Goal: Transaction & Acquisition: Purchase product/service

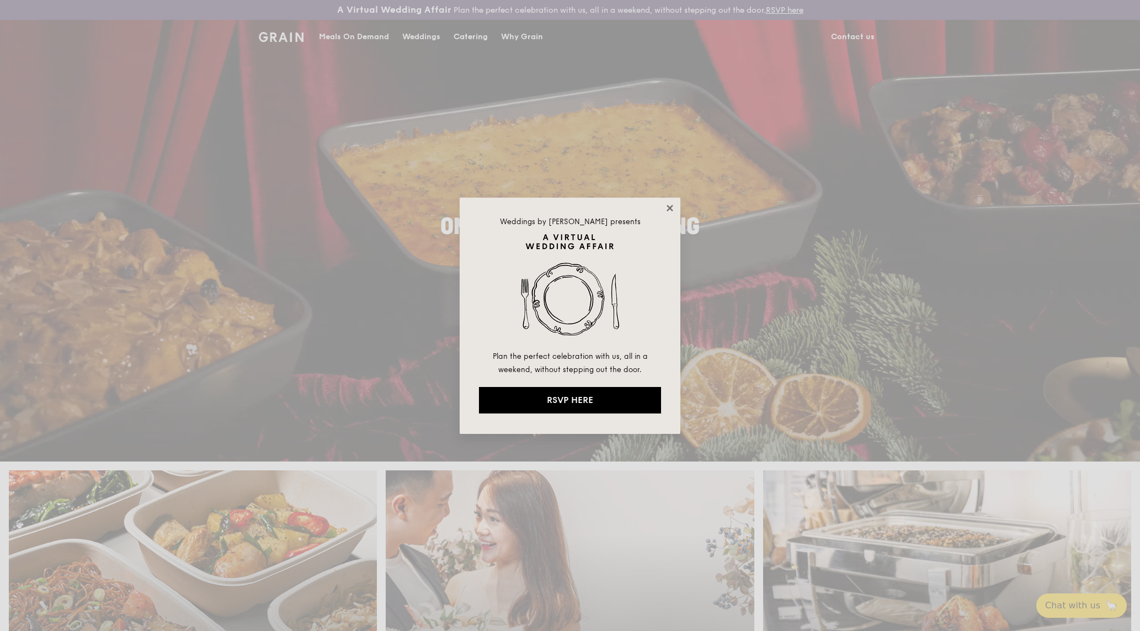
click at [672, 207] on icon at bounding box center [670, 208] width 10 height 10
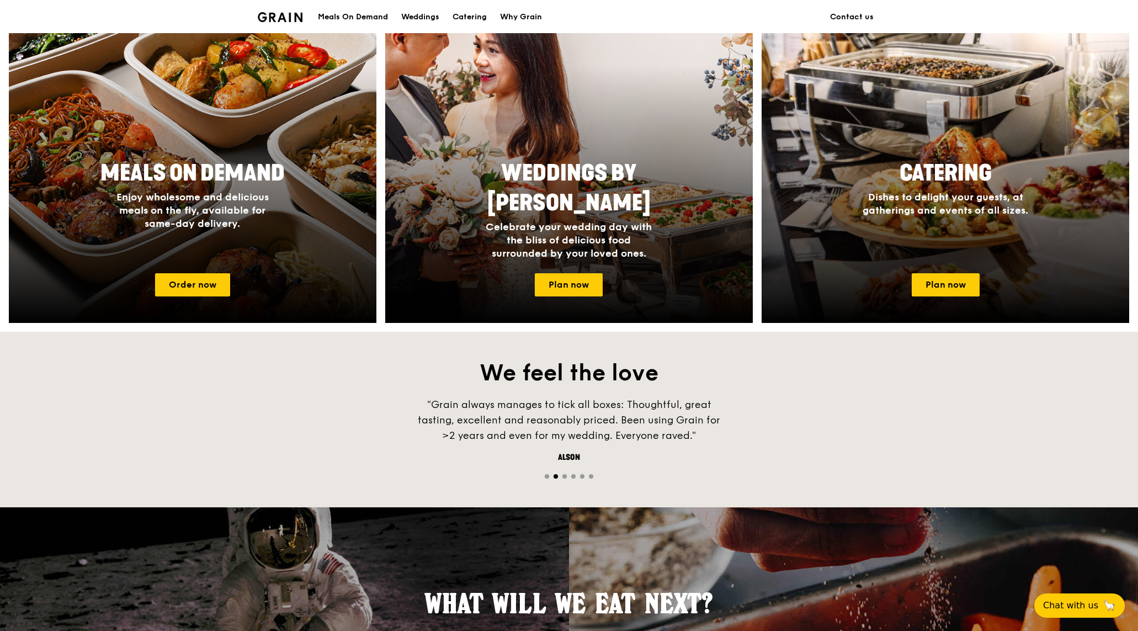
scroll to position [521, 0]
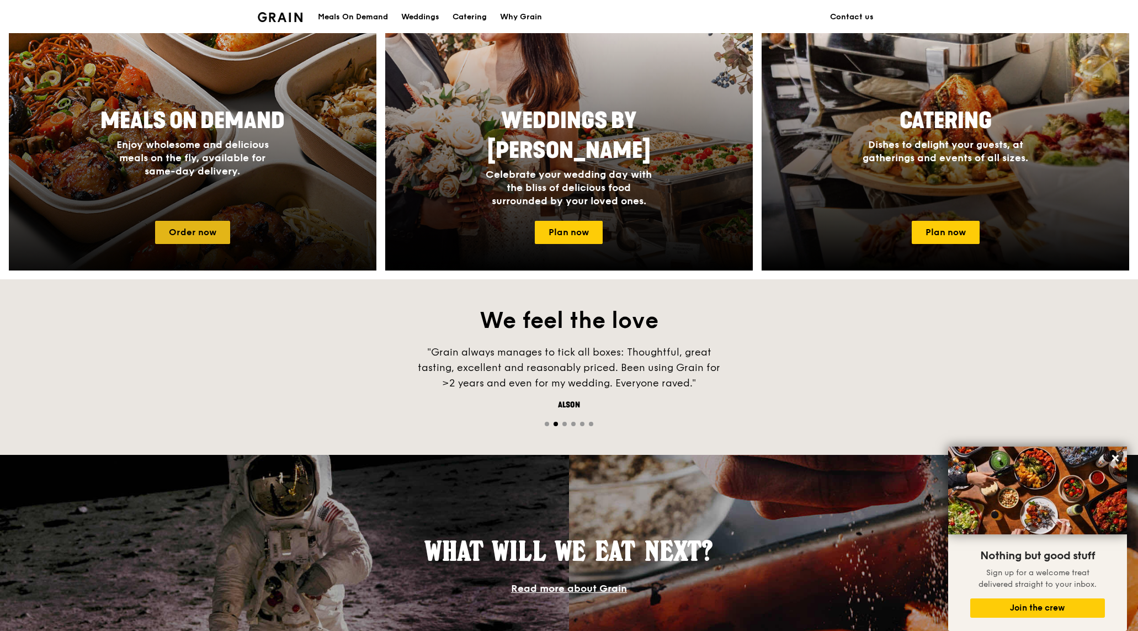
click at [169, 236] on link "Order now" at bounding box center [192, 232] width 75 height 23
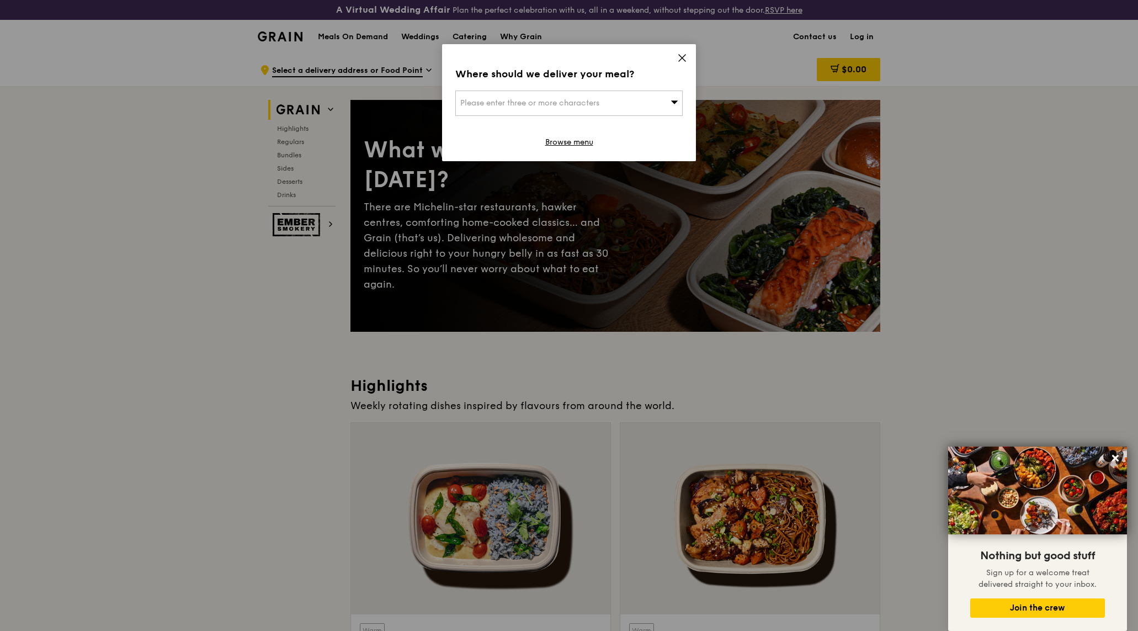
click at [599, 100] on span "Please enter three or more characters" at bounding box center [529, 102] width 139 height 9
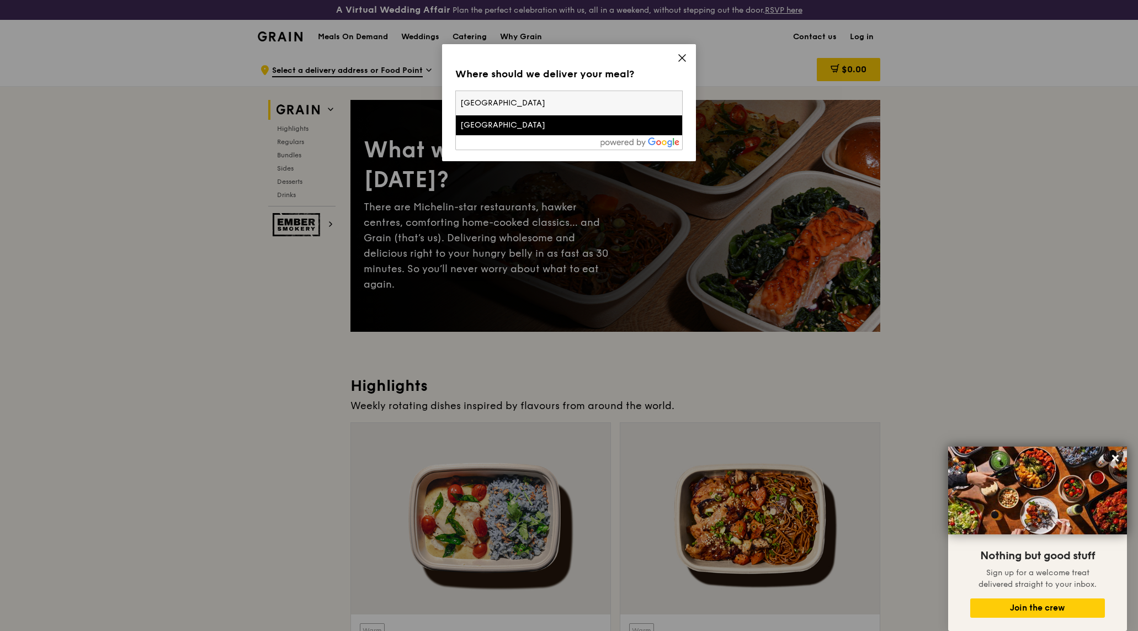
type input "[GEOGRAPHIC_DATA]"
click at [521, 126] on div "[GEOGRAPHIC_DATA]" at bounding box center [541, 125] width 163 height 11
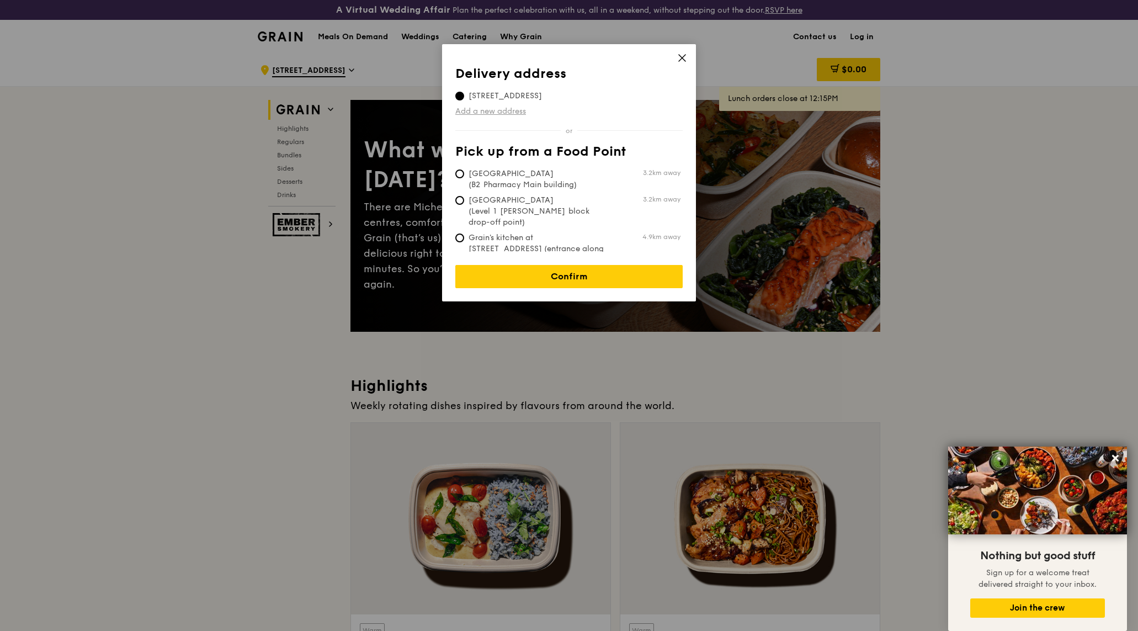
click at [492, 111] on link "Add a new address" at bounding box center [568, 111] width 227 height 11
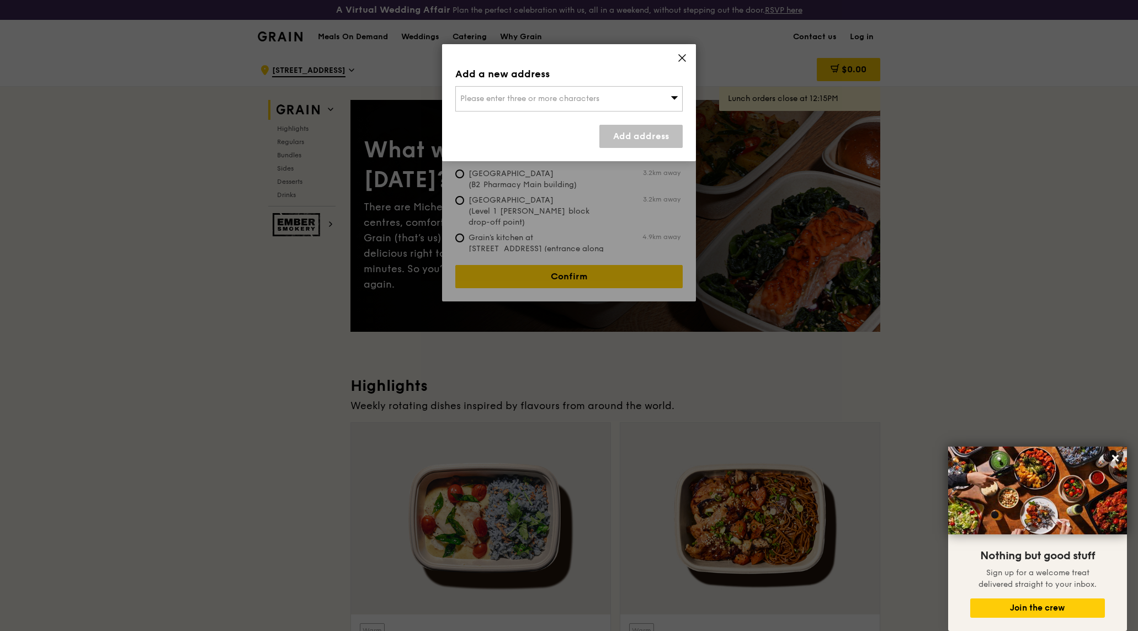
click at [497, 100] on span "Please enter three or more characters" at bounding box center [529, 98] width 139 height 9
click at [685, 55] on icon at bounding box center [682, 58] width 10 height 10
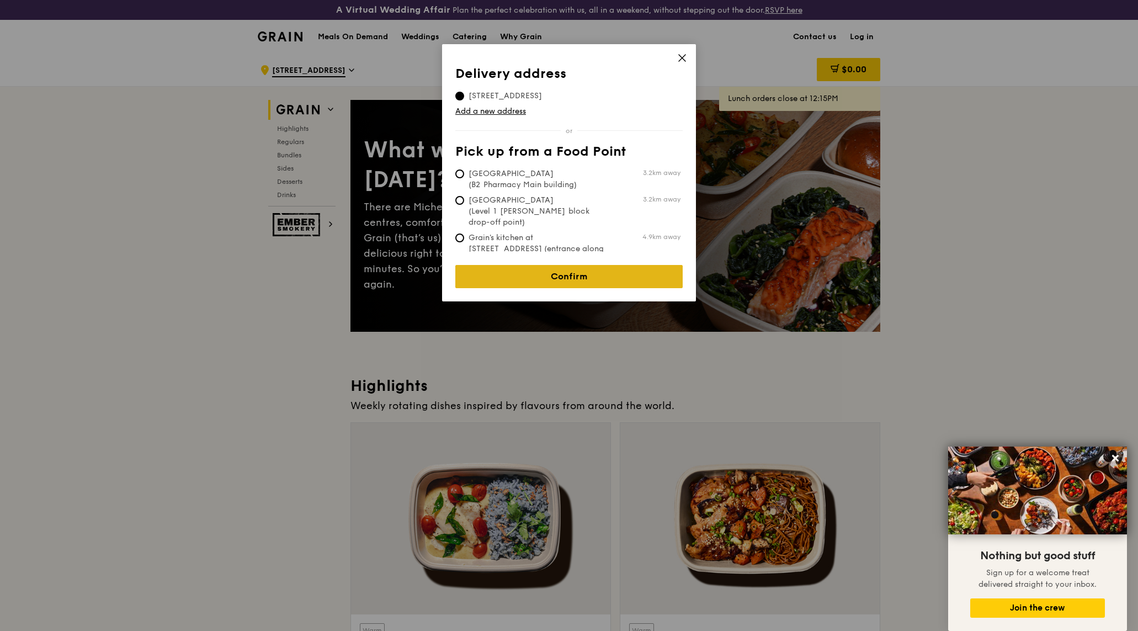
click at [576, 267] on link "Confirm" at bounding box center [568, 276] width 227 height 23
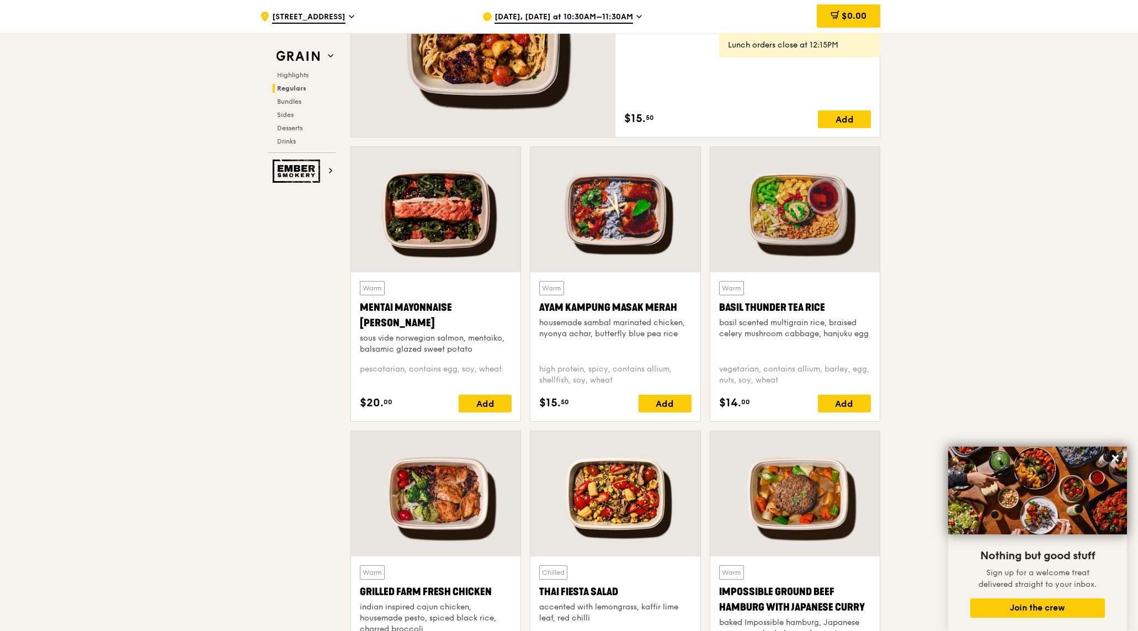
scroll to position [888, 0]
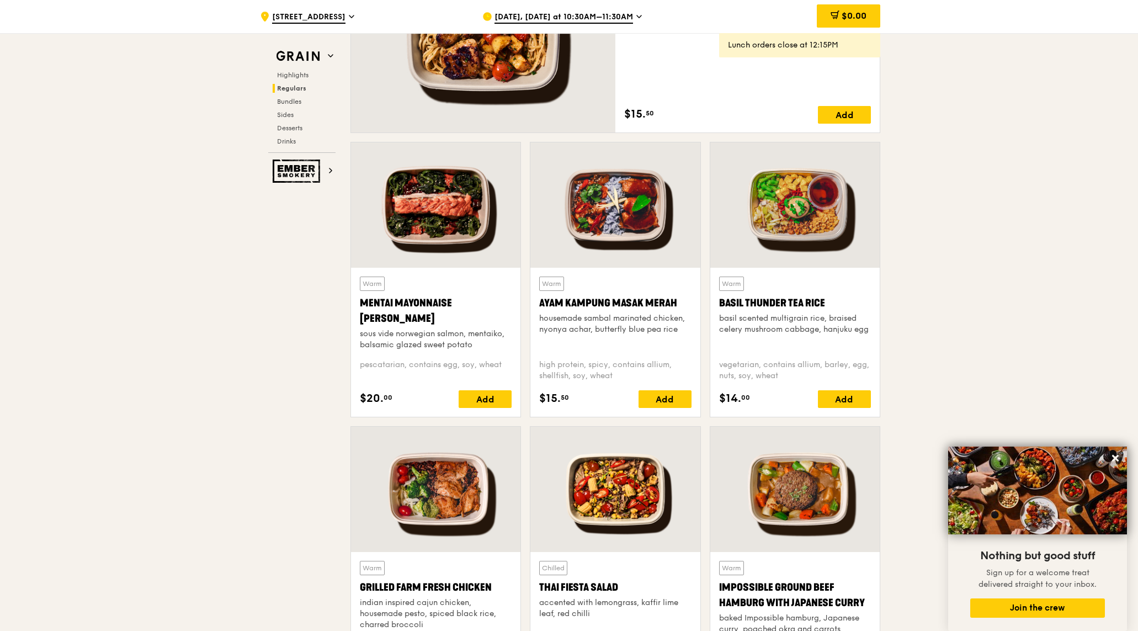
click at [666, 396] on div "Add" at bounding box center [664, 399] width 53 height 18
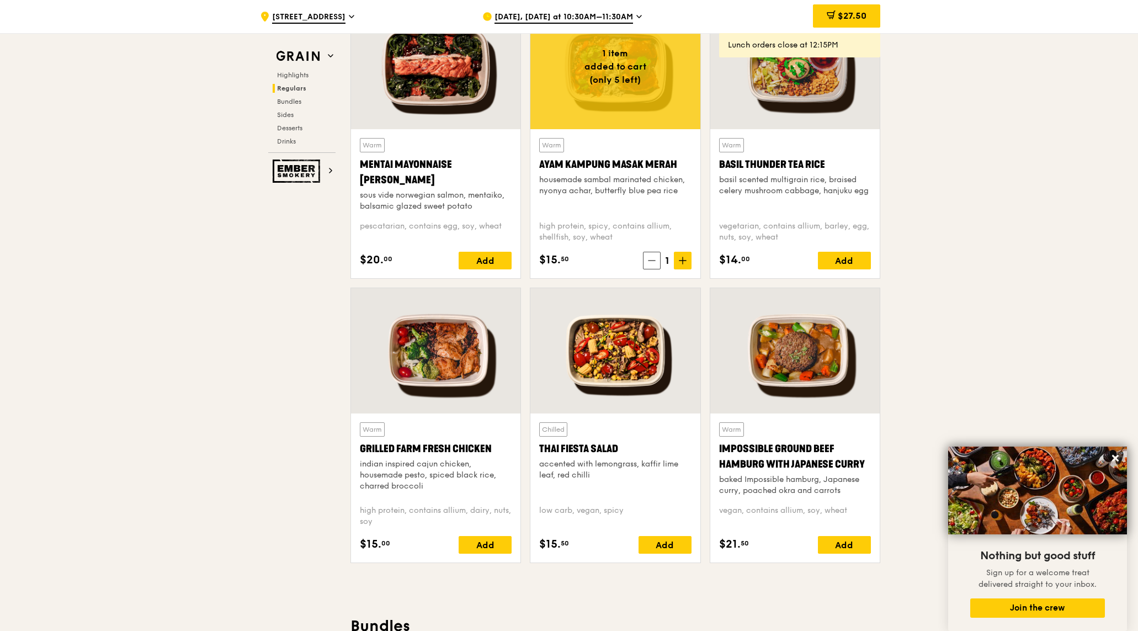
scroll to position [1027, 0]
click at [682, 259] on icon at bounding box center [683, 260] width 8 height 8
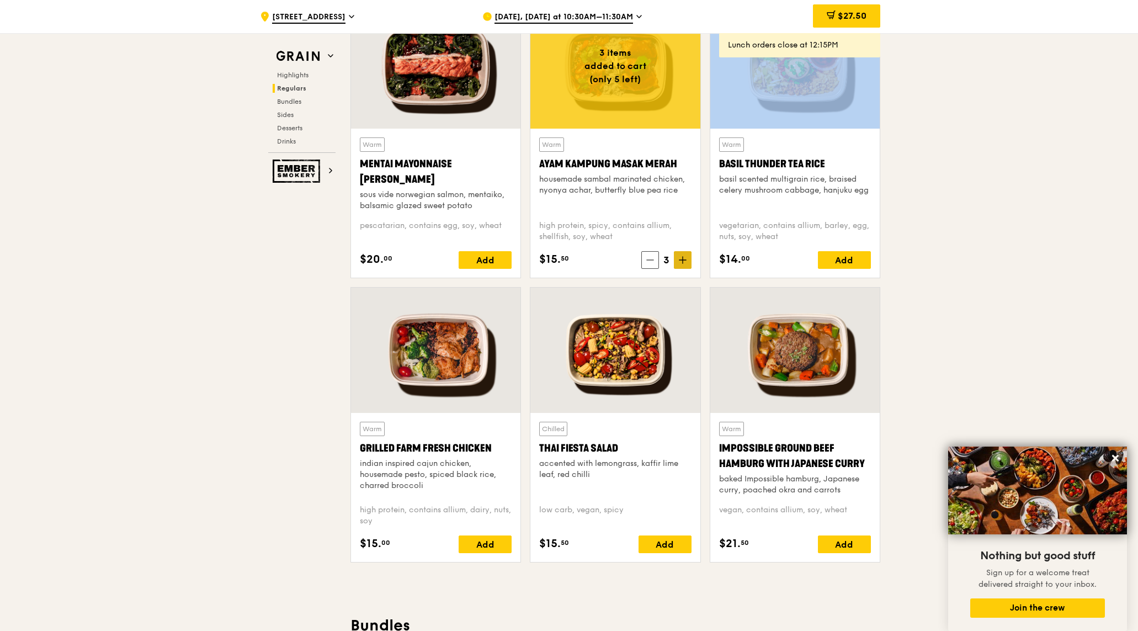
click at [682, 258] on icon at bounding box center [683, 260] width 8 height 8
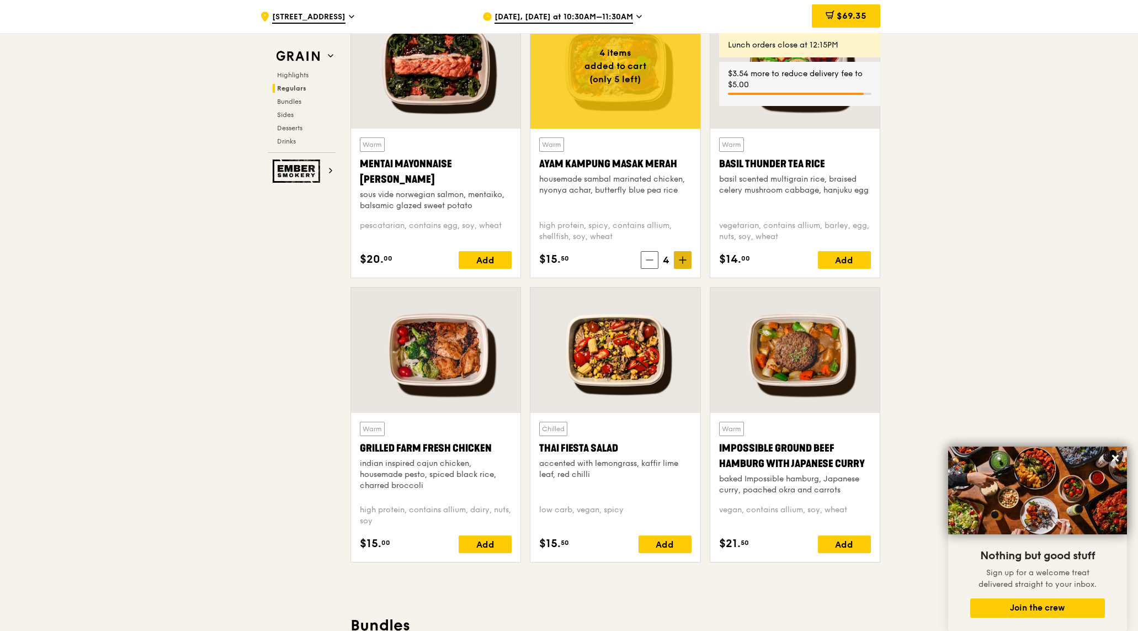
click at [682, 258] on icon at bounding box center [683, 260] width 8 height 8
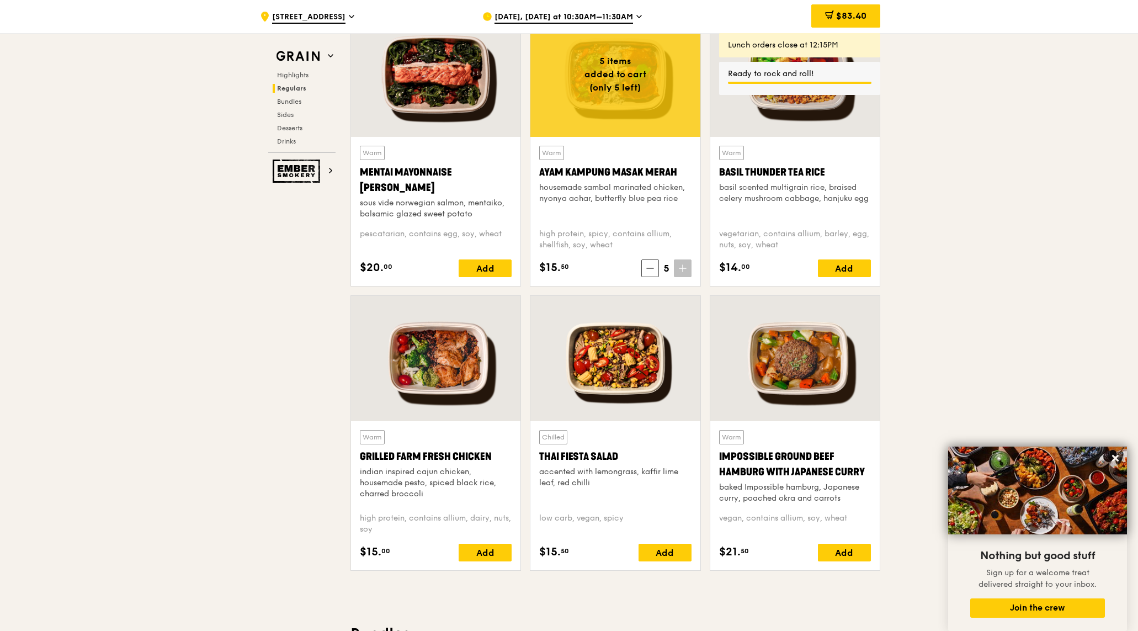
scroll to position [1018, 0]
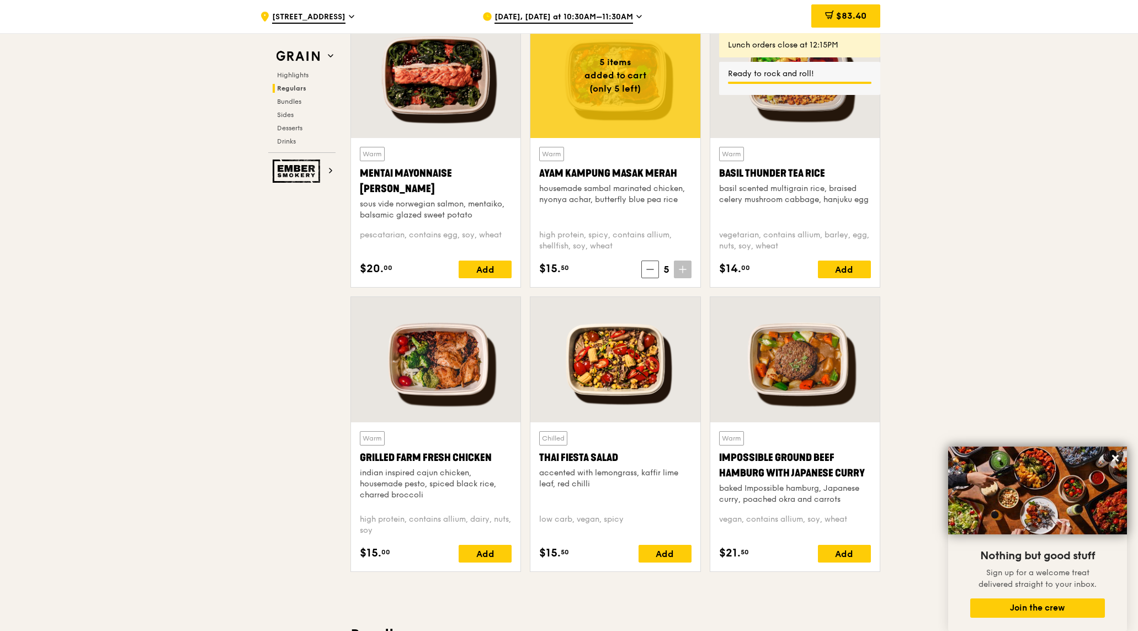
click at [605, 14] on span "[DATE], [DATE] at 10:30AM–11:30AM" at bounding box center [563, 18] width 139 height 12
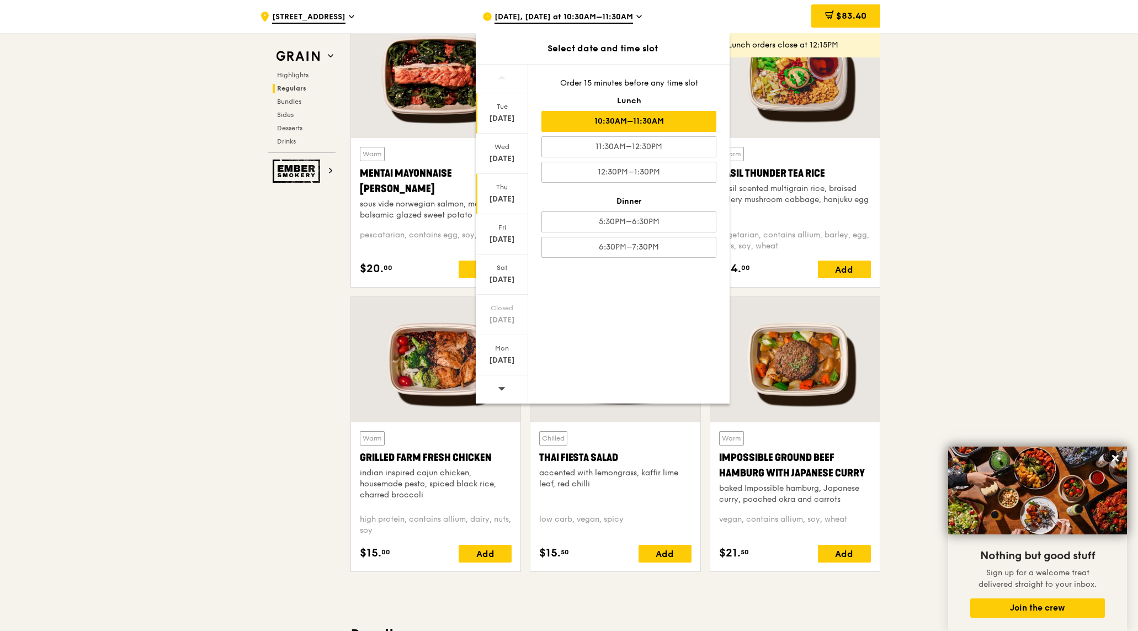
click at [493, 191] on div "[DATE]" at bounding box center [502, 194] width 52 height 40
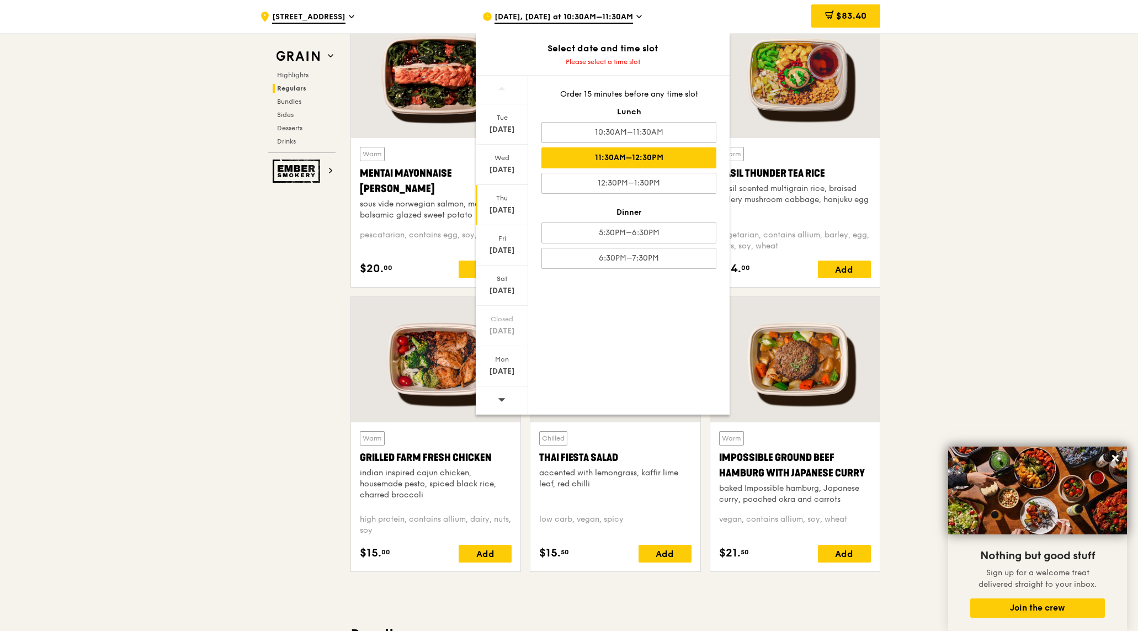
click at [669, 159] on div "11:30AM–12:30PM" at bounding box center [628, 157] width 175 height 21
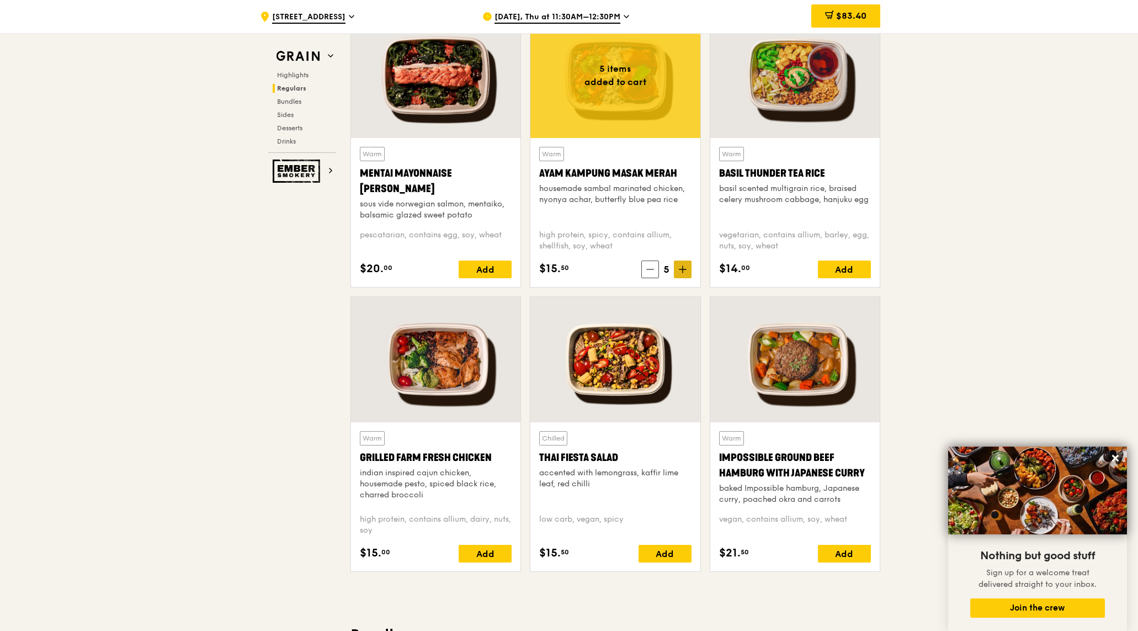
click at [681, 270] on icon at bounding box center [683, 269] width 8 height 8
click at [683, 271] on icon at bounding box center [683, 269] width 0 height 7
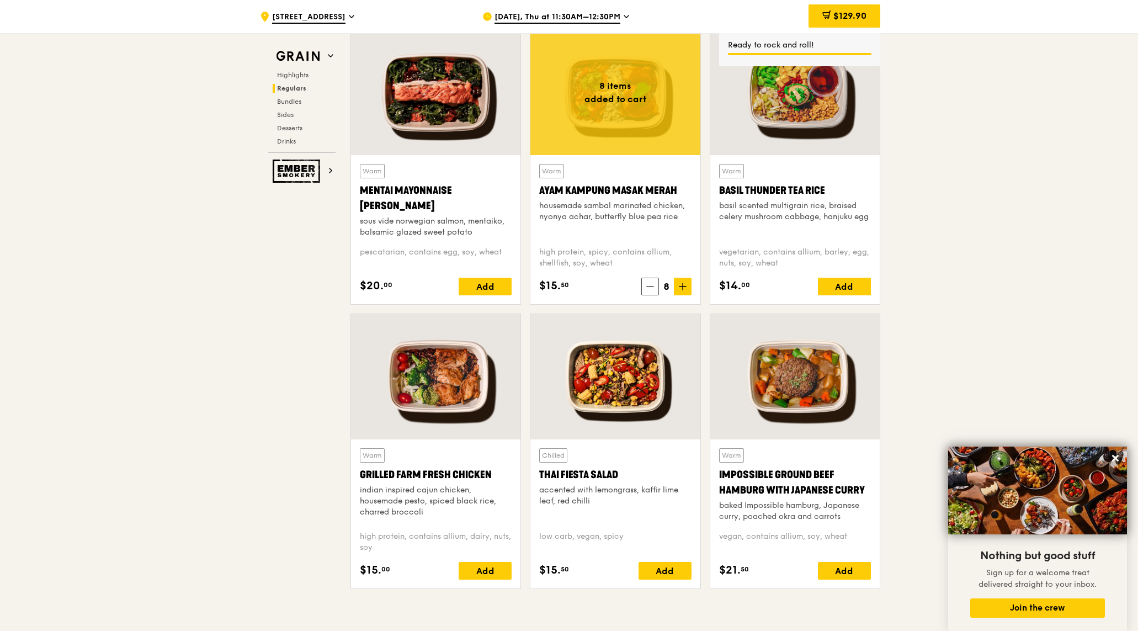
scroll to position [999, 0]
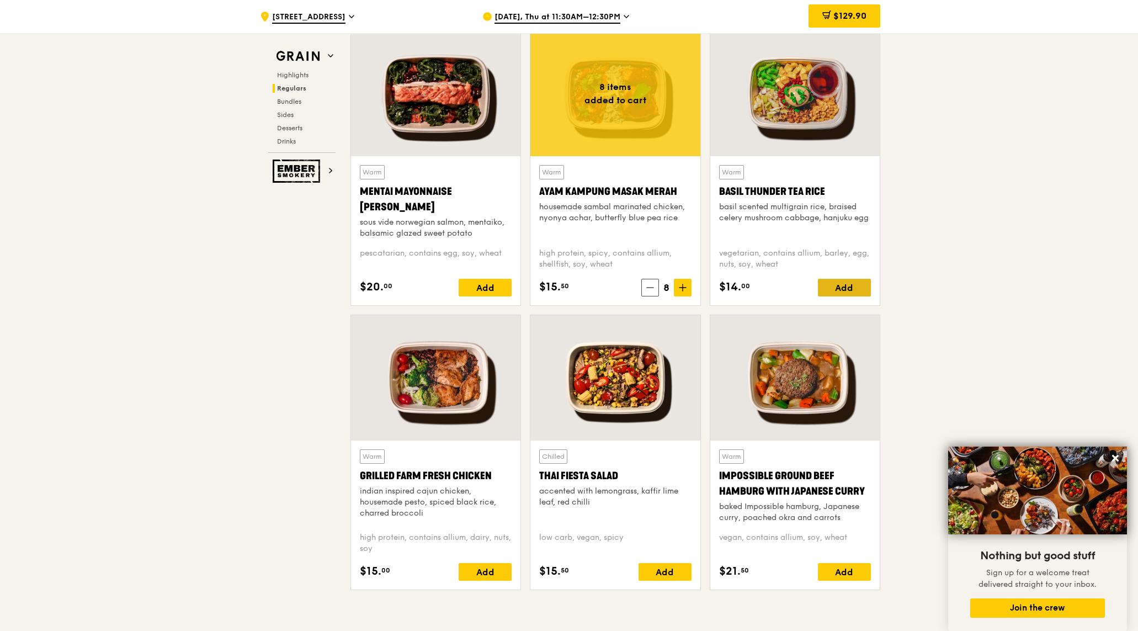
click at [854, 288] on div "Add" at bounding box center [844, 288] width 53 height 18
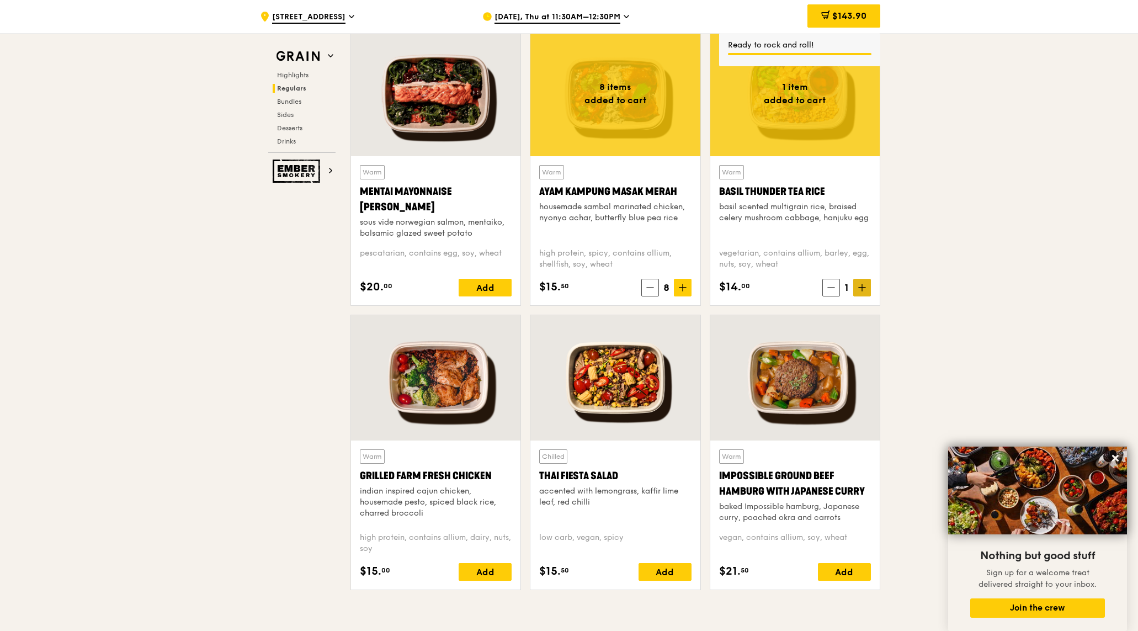
click at [860, 288] on icon at bounding box center [862, 288] width 8 height 8
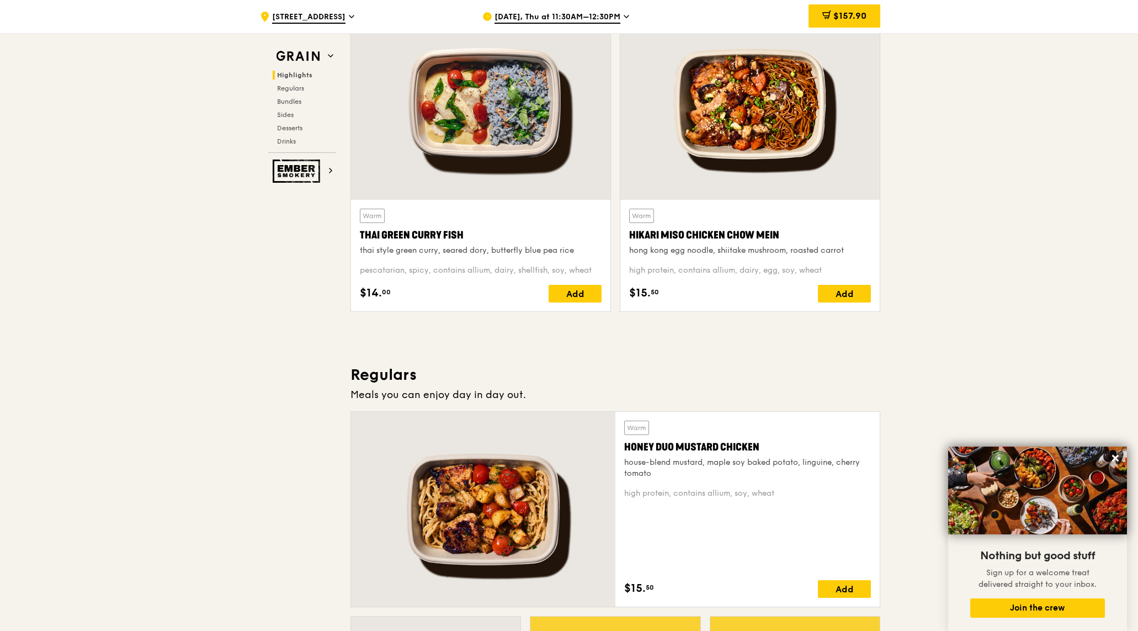
scroll to position [425, 0]
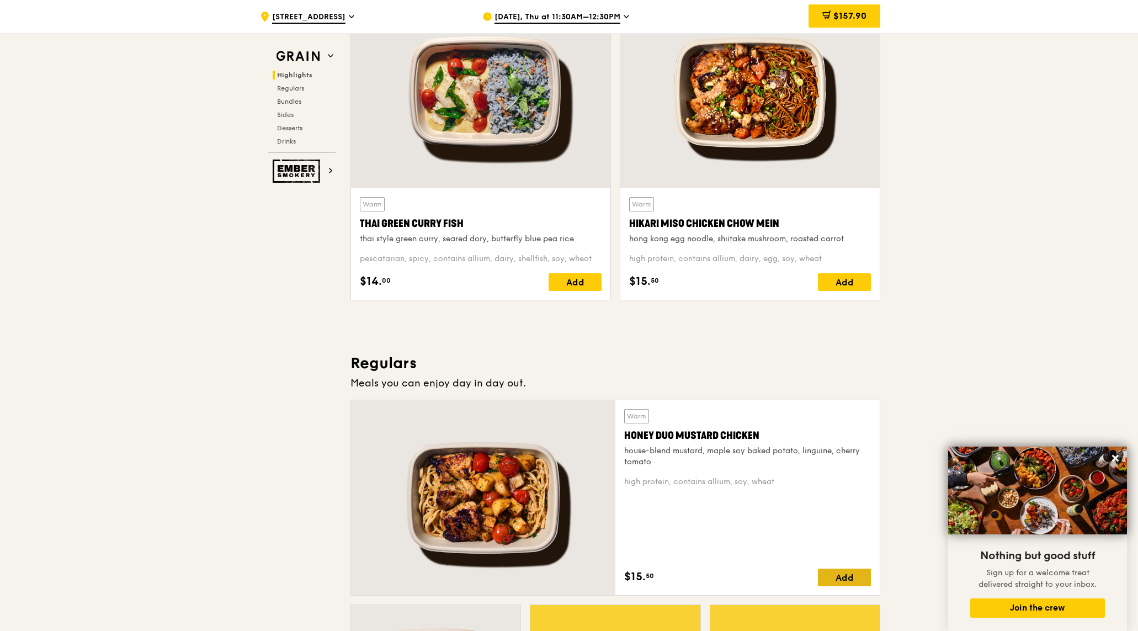
click at [849, 576] on div "Add" at bounding box center [844, 577] width 53 height 18
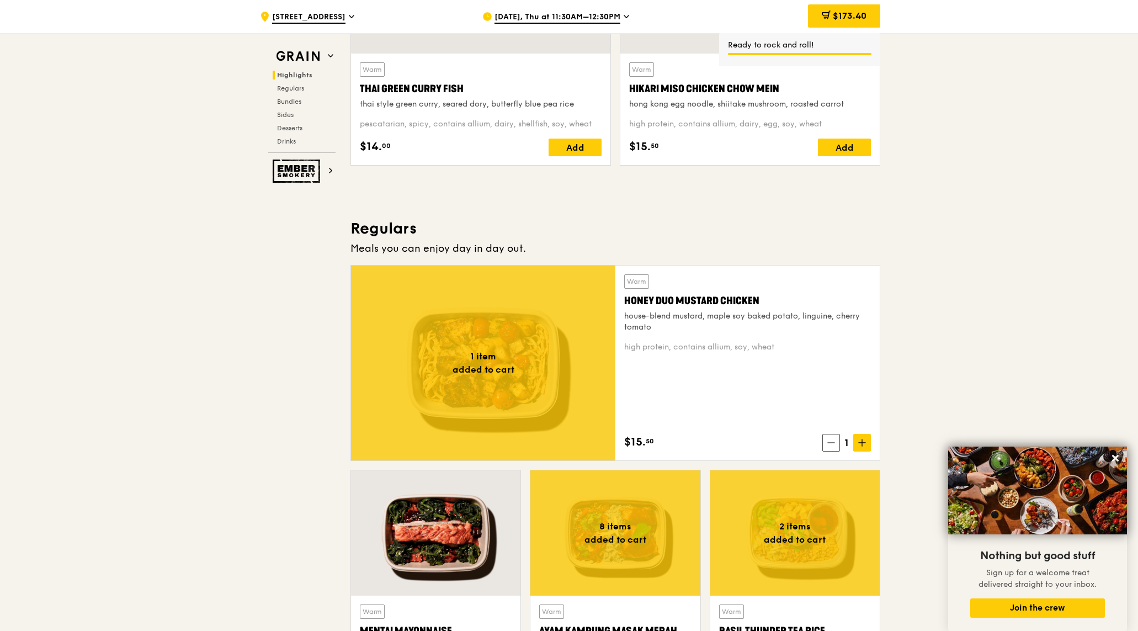
scroll to position [575, 0]
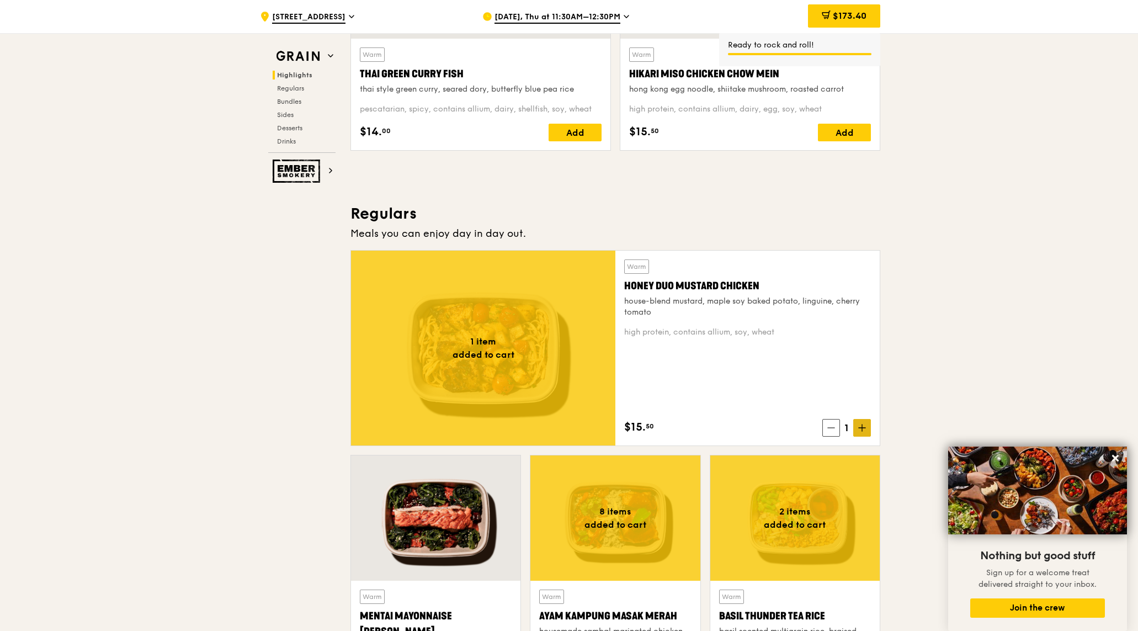
click at [861, 428] on icon at bounding box center [862, 428] width 8 height 8
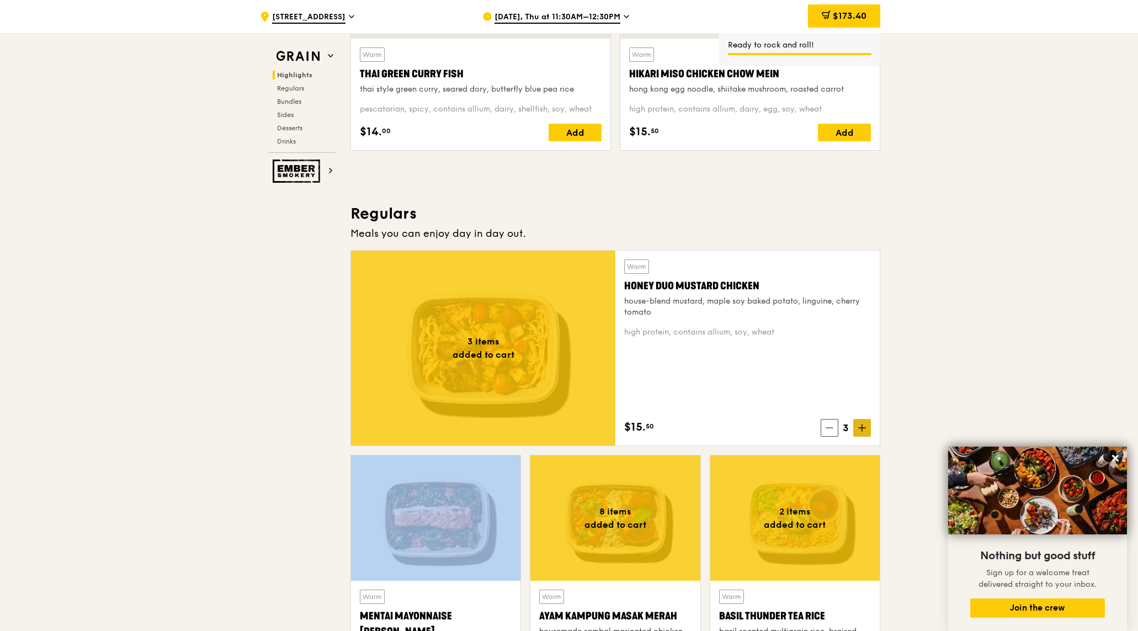
click at [861, 428] on icon at bounding box center [862, 428] width 7 height 0
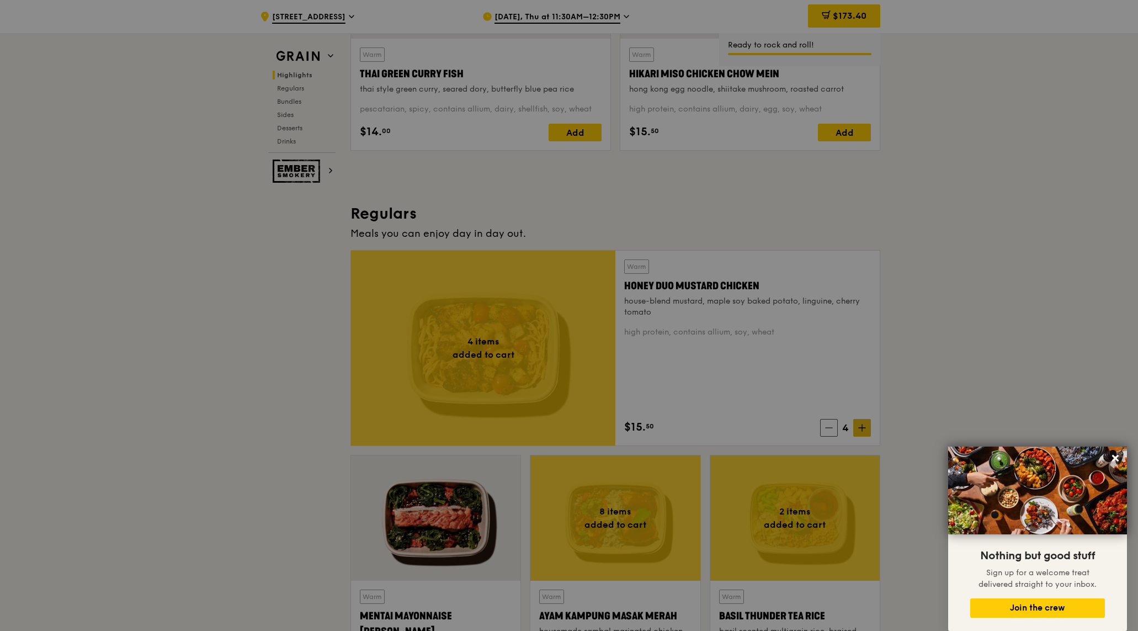
click at [861, 428] on div at bounding box center [569, 315] width 1138 height 631
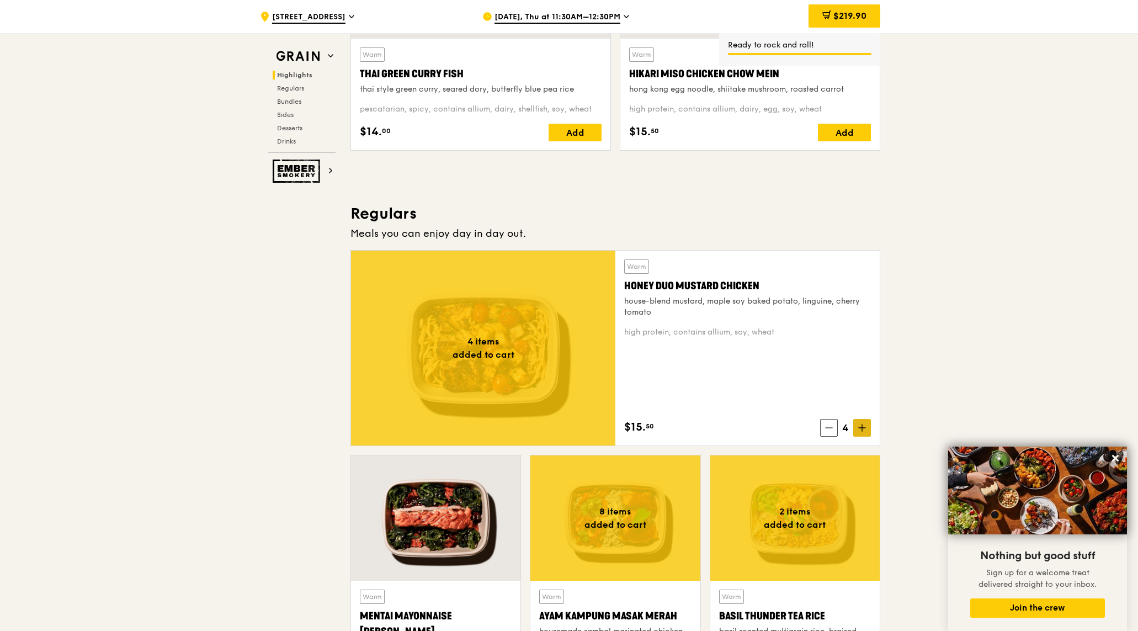
click at [861, 428] on icon at bounding box center [862, 428] width 8 height 8
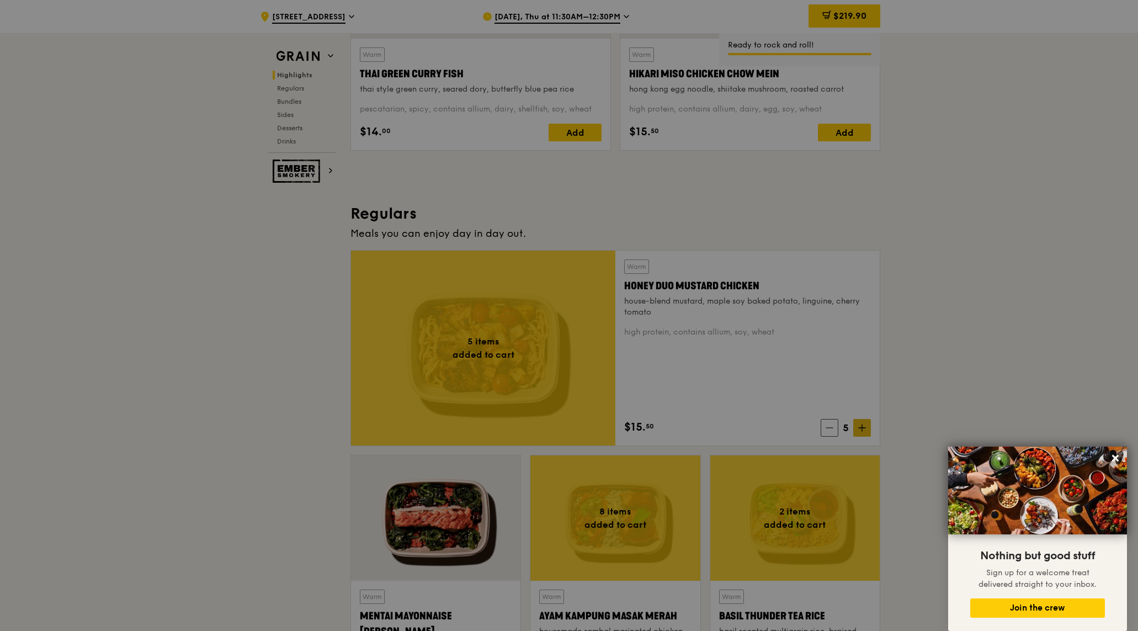
click at [861, 428] on div at bounding box center [569, 315] width 1138 height 631
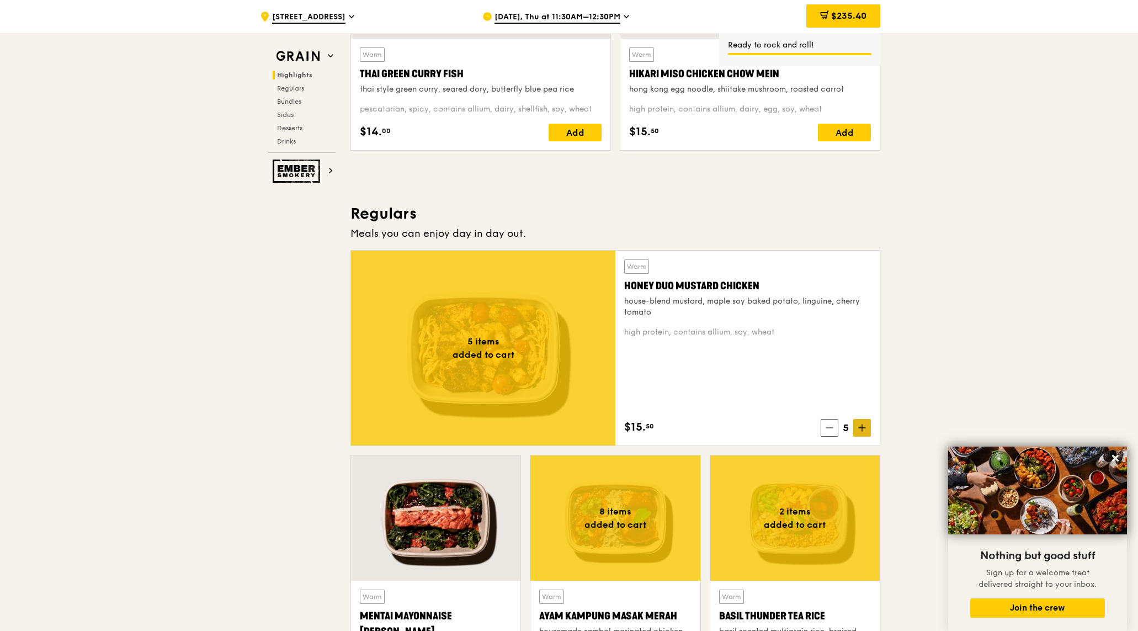
click at [861, 428] on icon at bounding box center [862, 428] width 7 height 0
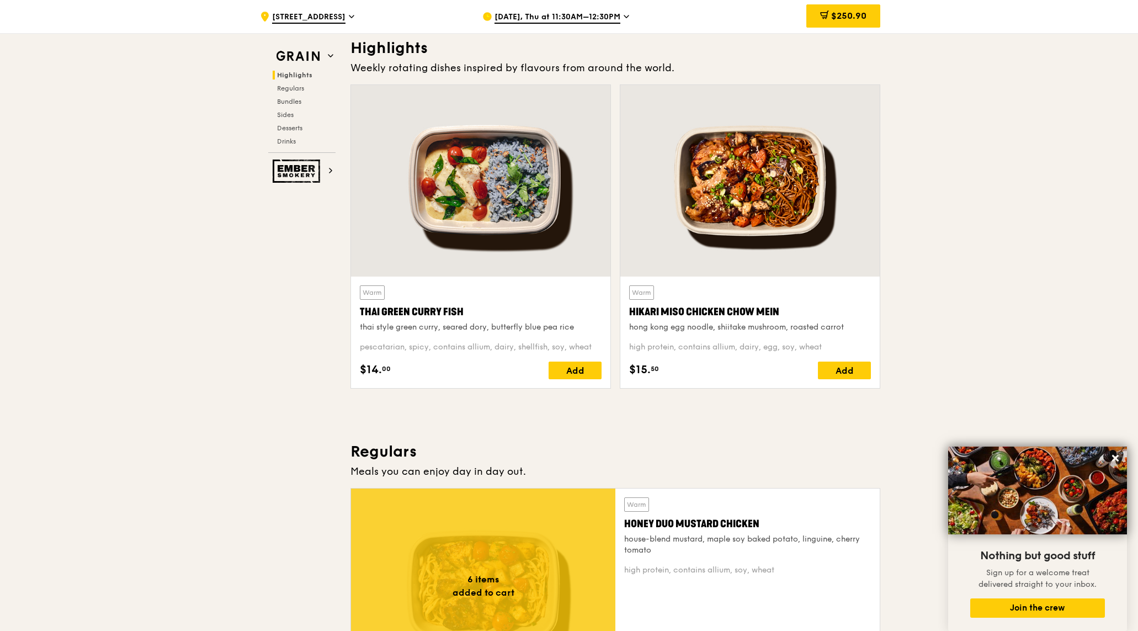
scroll to position [337, 0]
click at [578, 371] on div "Add" at bounding box center [575, 371] width 53 height 18
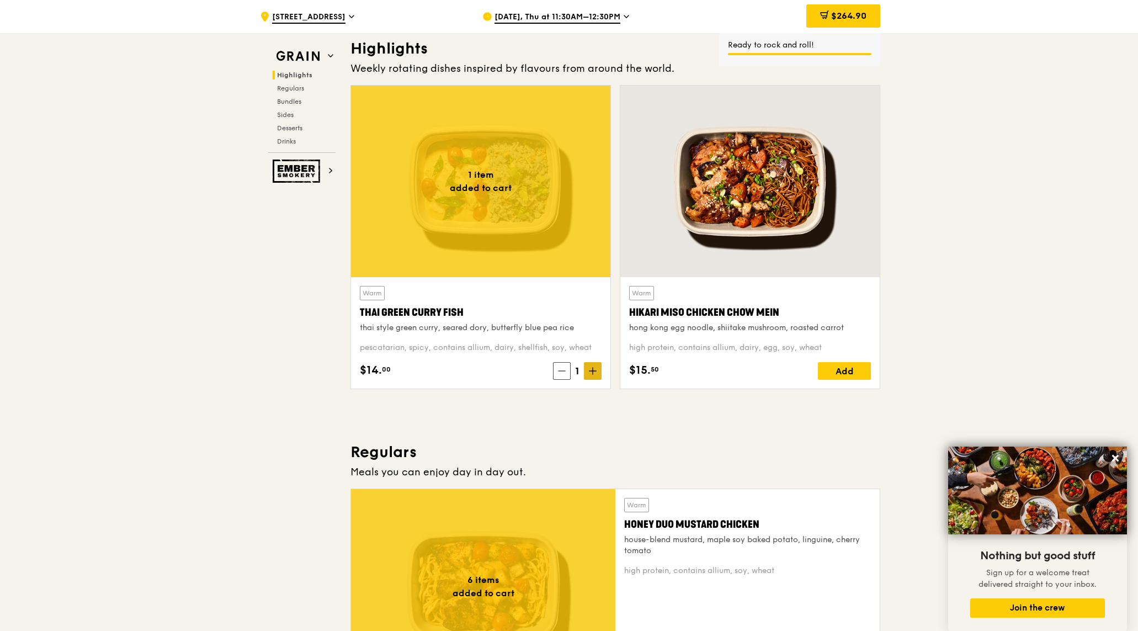
click at [594, 372] on icon at bounding box center [593, 371] width 8 height 8
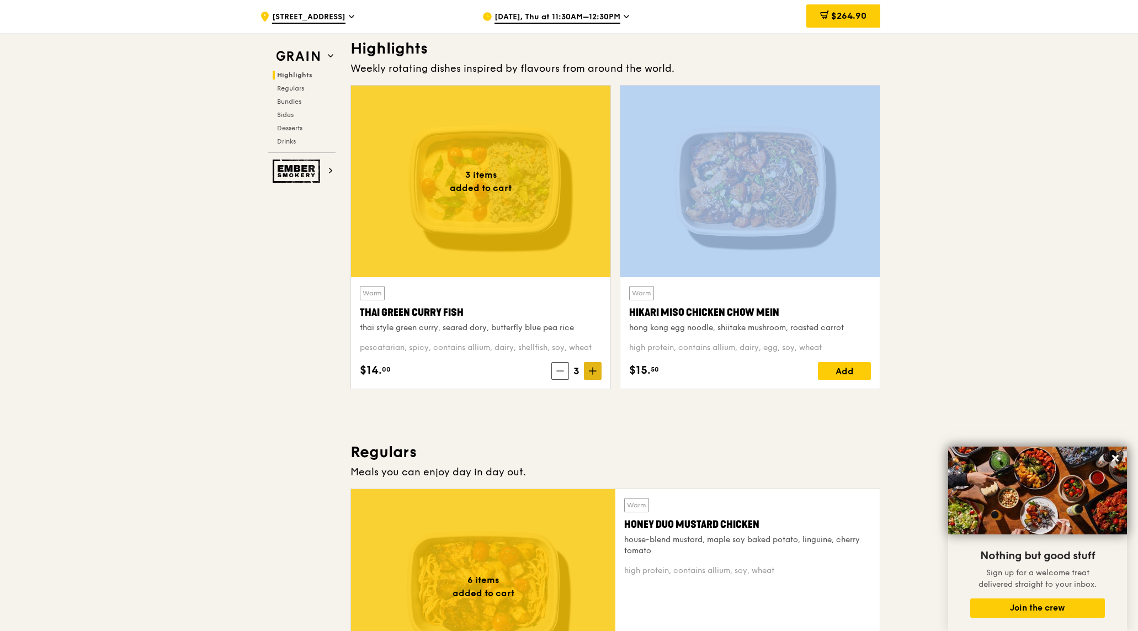
click at [594, 373] on icon at bounding box center [593, 371] width 8 height 8
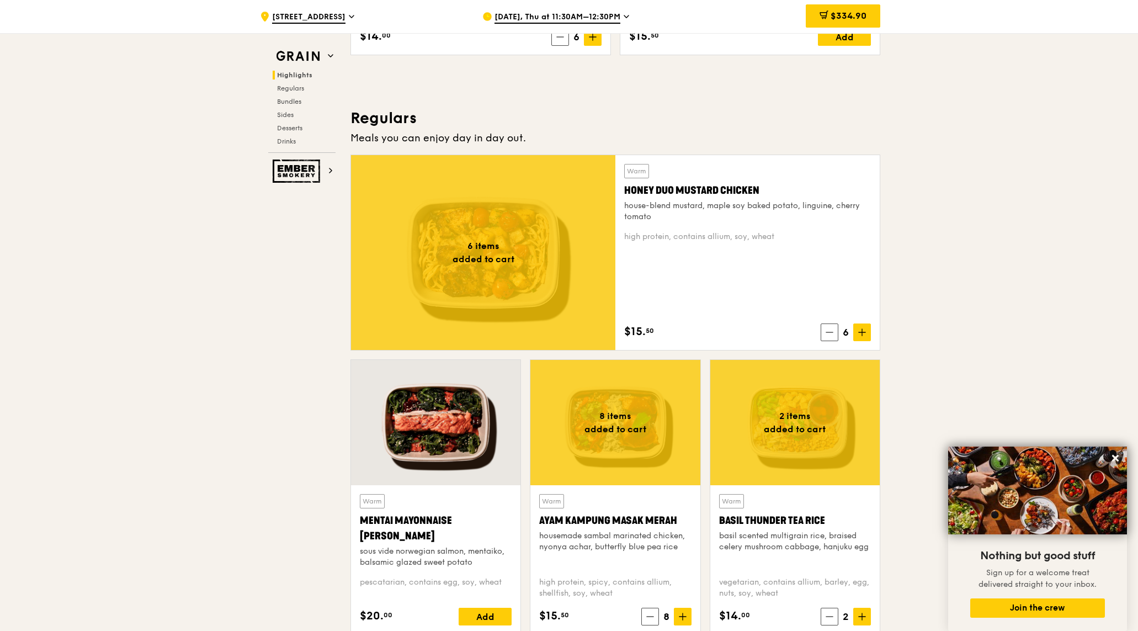
scroll to position [403, 0]
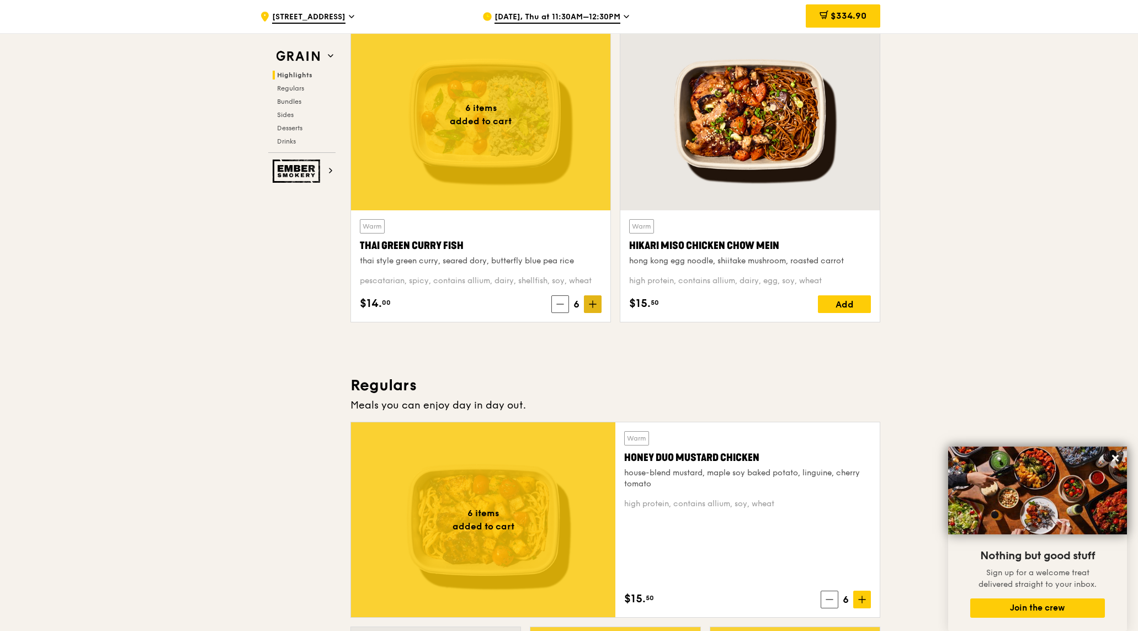
click at [597, 307] on span at bounding box center [593, 304] width 18 height 18
click at [558, 305] on icon at bounding box center [561, 304] width 8 height 8
click at [565, 305] on span at bounding box center [560, 304] width 18 height 18
click at [595, 306] on icon at bounding box center [593, 304] width 8 height 8
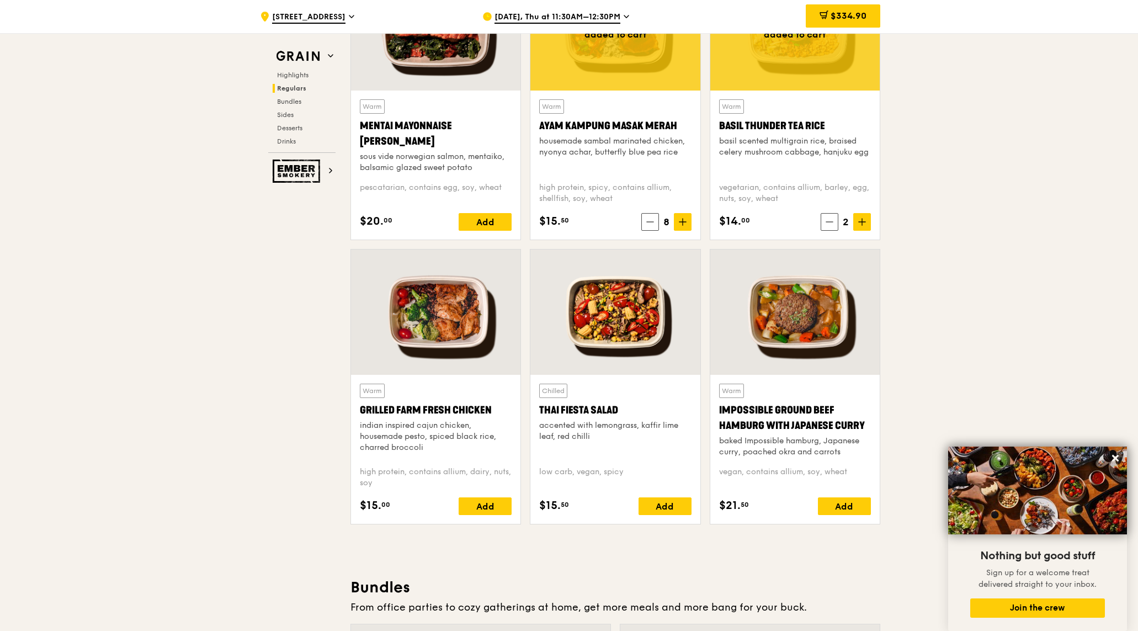
scroll to position [1075, 0]
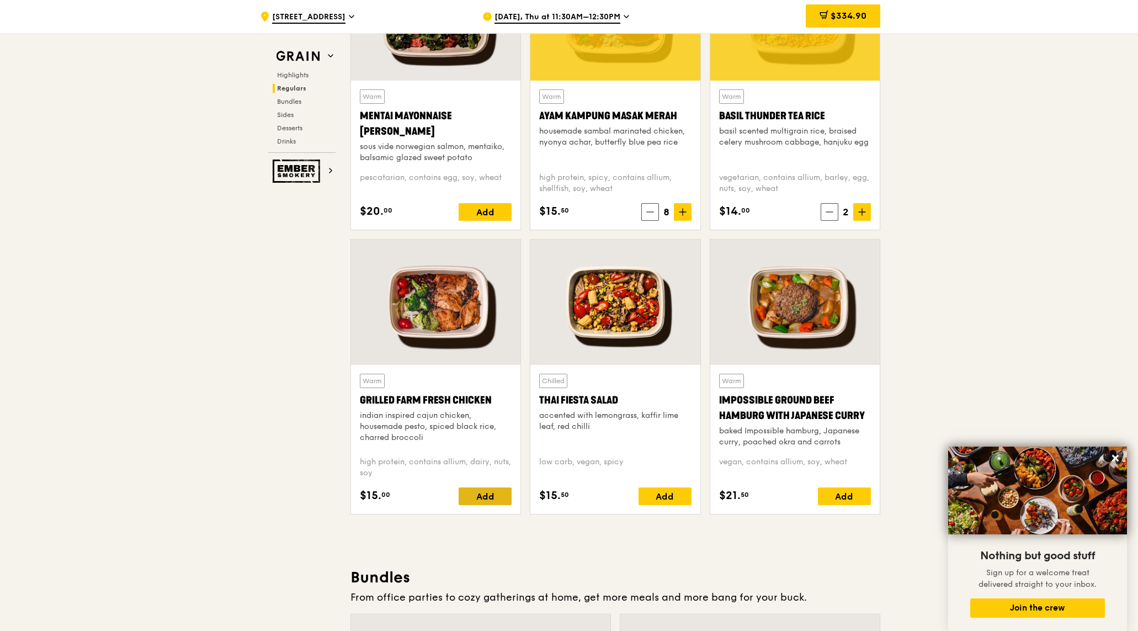
click at [489, 497] on div "Add" at bounding box center [485, 496] width 53 height 18
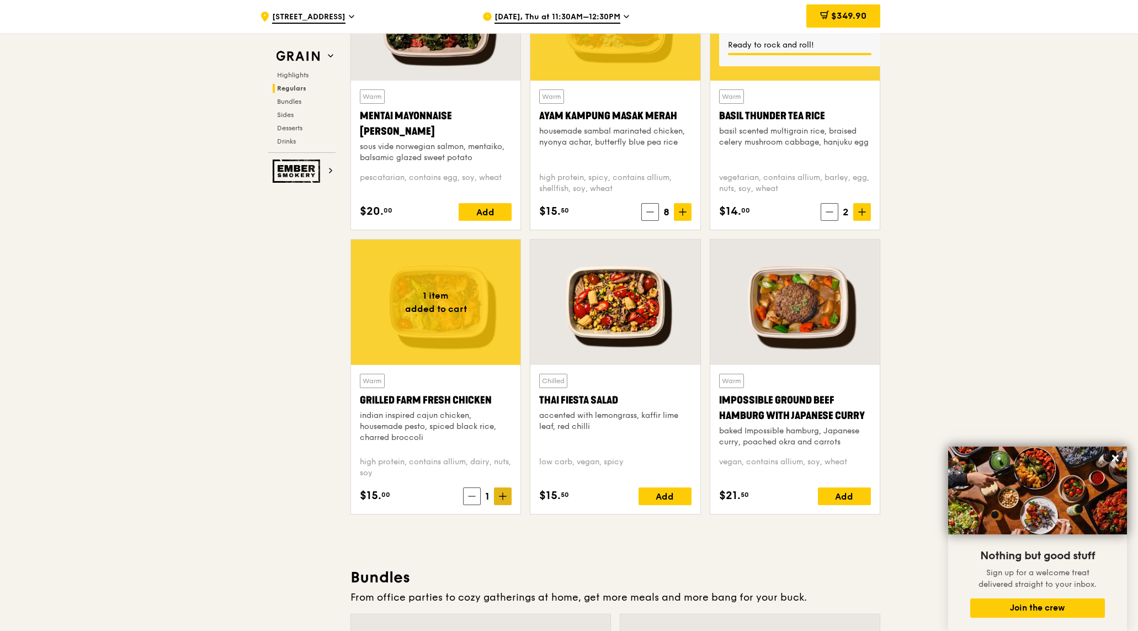
click at [505, 499] on icon at bounding box center [503, 496] width 8 height 8
click at [506, 499] on icon at bounding box center [503, 496] width 8 height 8
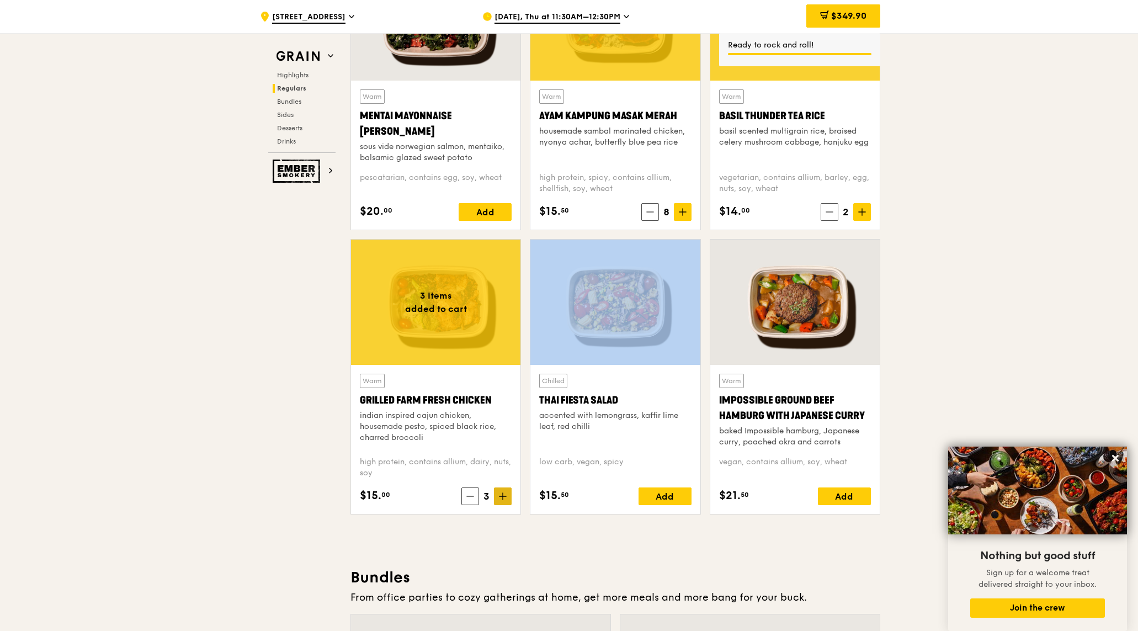
click at [507, 499] on icon at bounding box center [503, 496] width 8 height 8
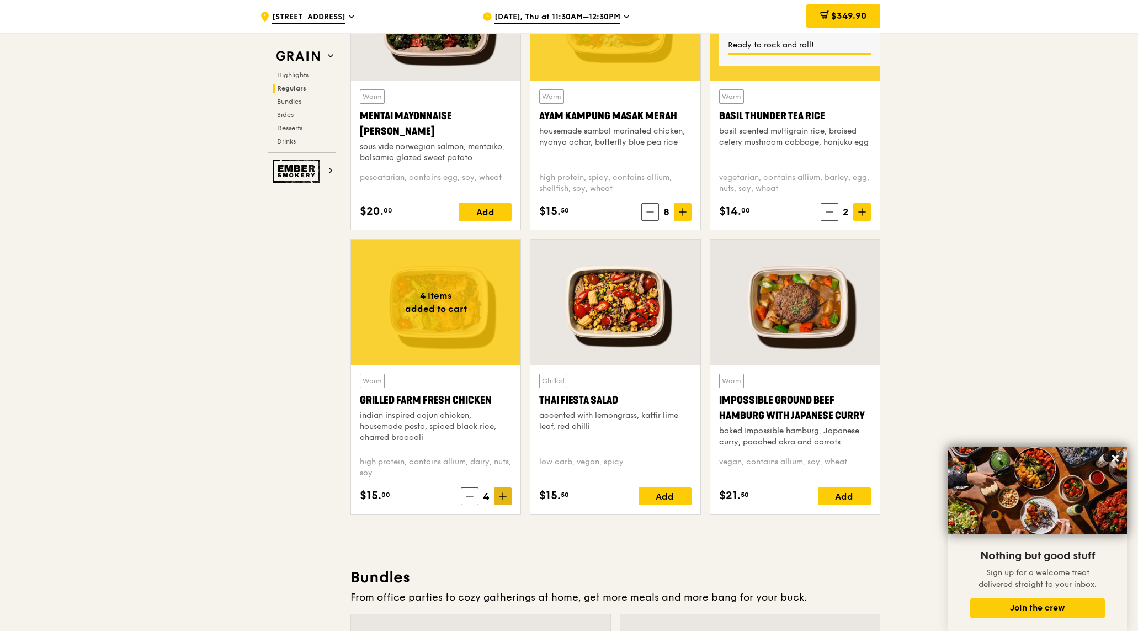
click at [507, 499] on icon at bounding box center [503, 496] width 8 height 8
click at [504, 499] on icon at bounding box center [503, 496] width 8 height 8
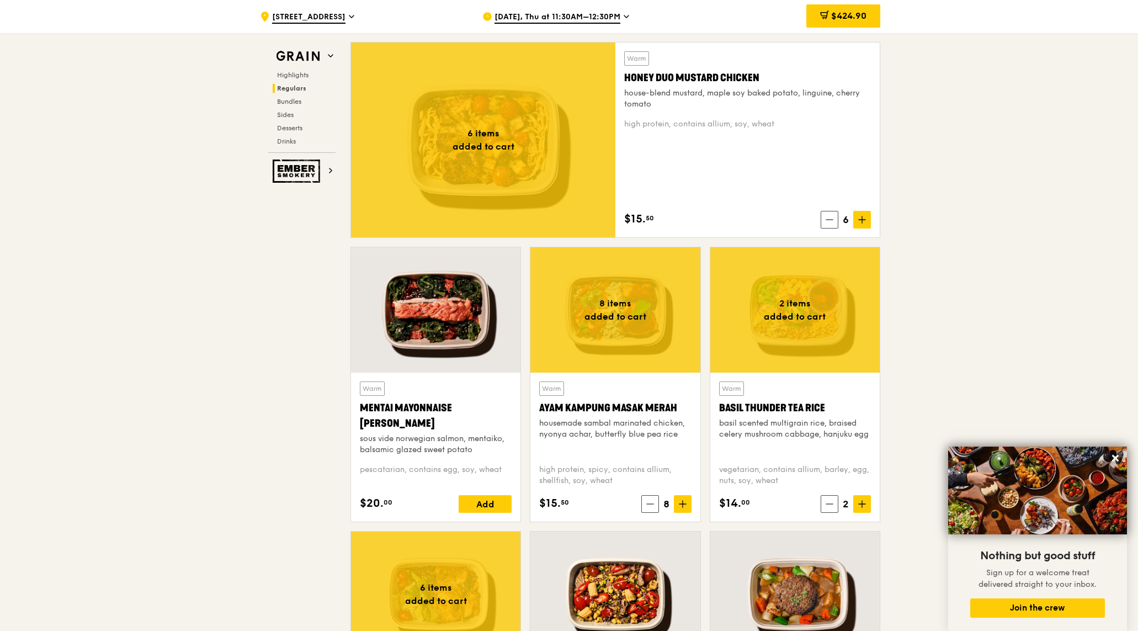
scroll to position [763, 0]
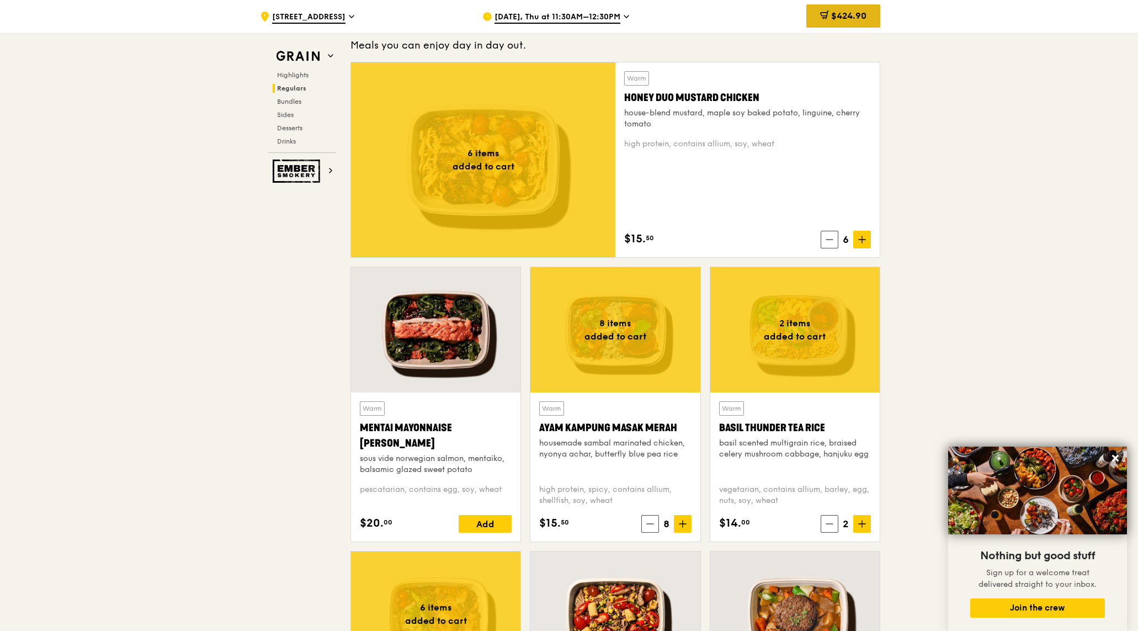
click at [831, 17] on span "$424.90" at bounding box center [848, 15] width 35 height 10
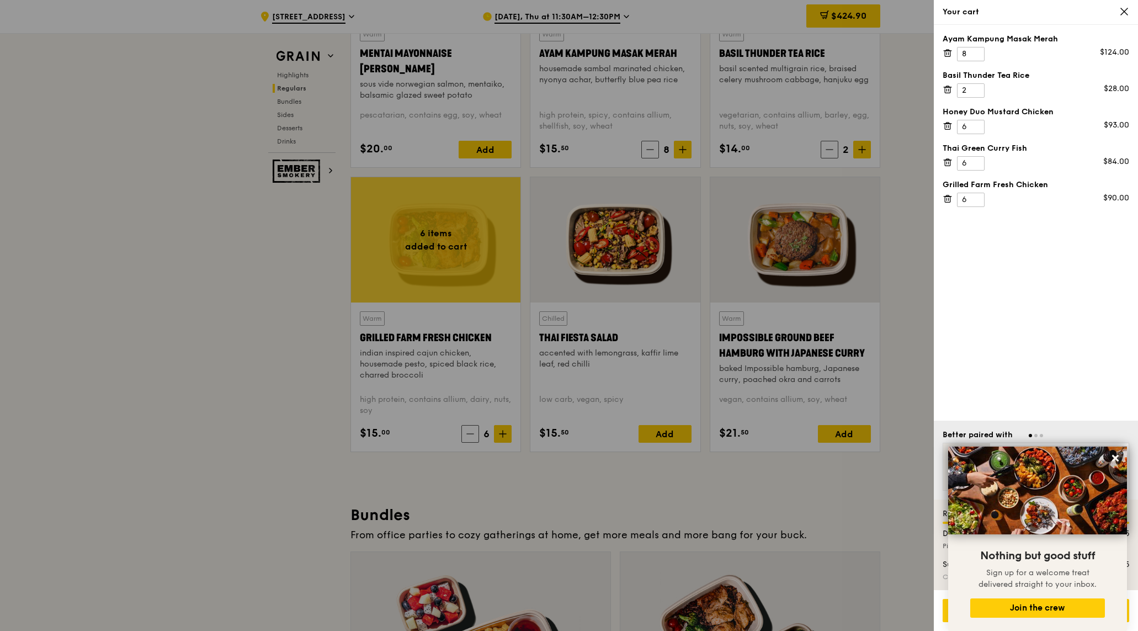
scroll to position [1138, 0]
click at [1116, 462] on icon at bounding box center [1115, 458] width 10 height 10
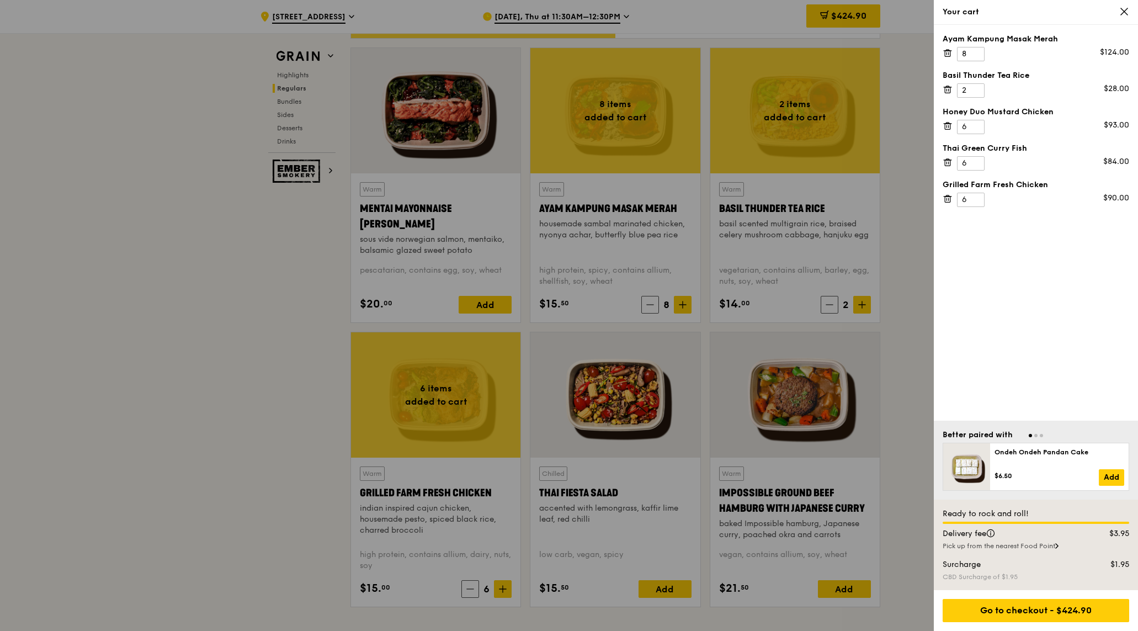
scroll to position [980, 0]
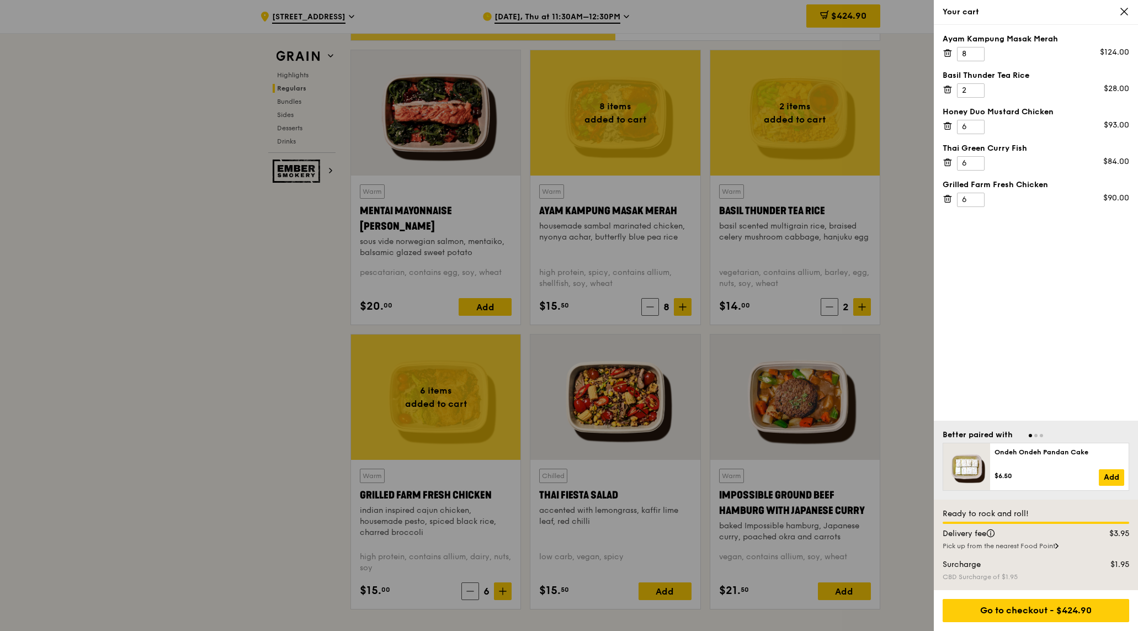
click at [902, 352] on div at bounding box center [569, 315] width 1138 height 631
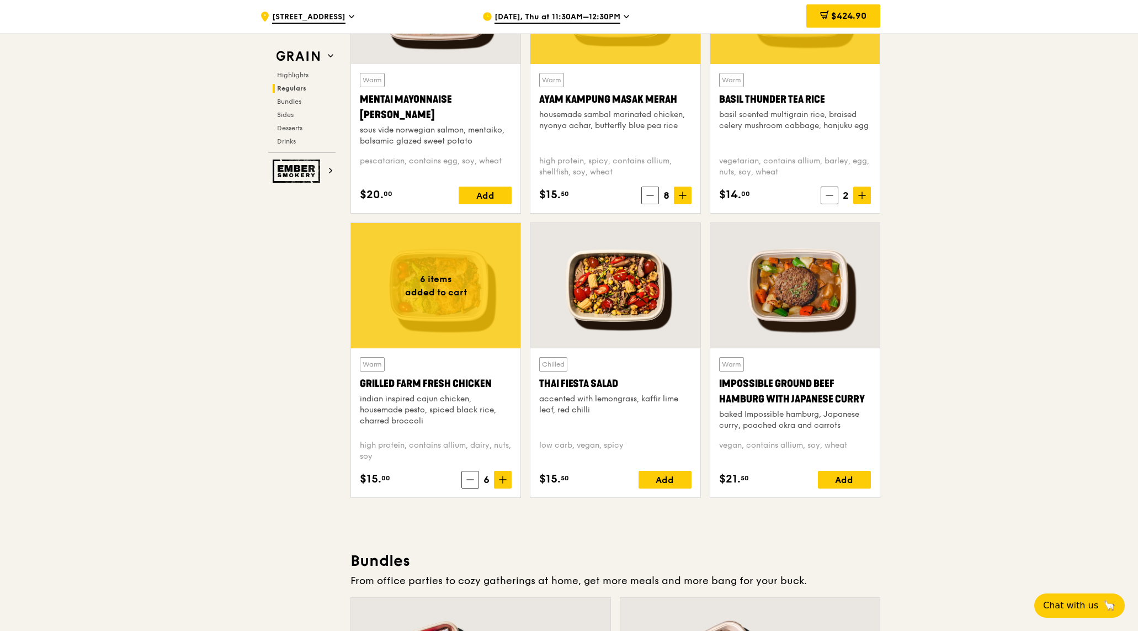
scroll to position [1106, 0]
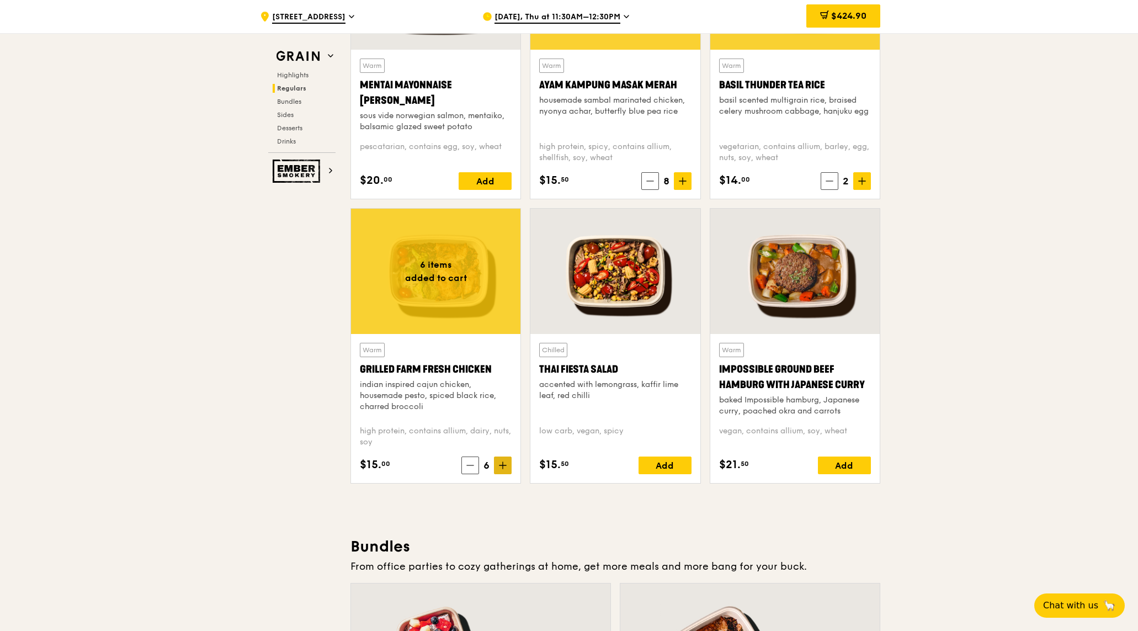
click at [504, 464] on icon at bounding box center [503, 465] width 8 height 8
click at [504, 463] on icon at bounding box center [503, 465] width 8 height 8
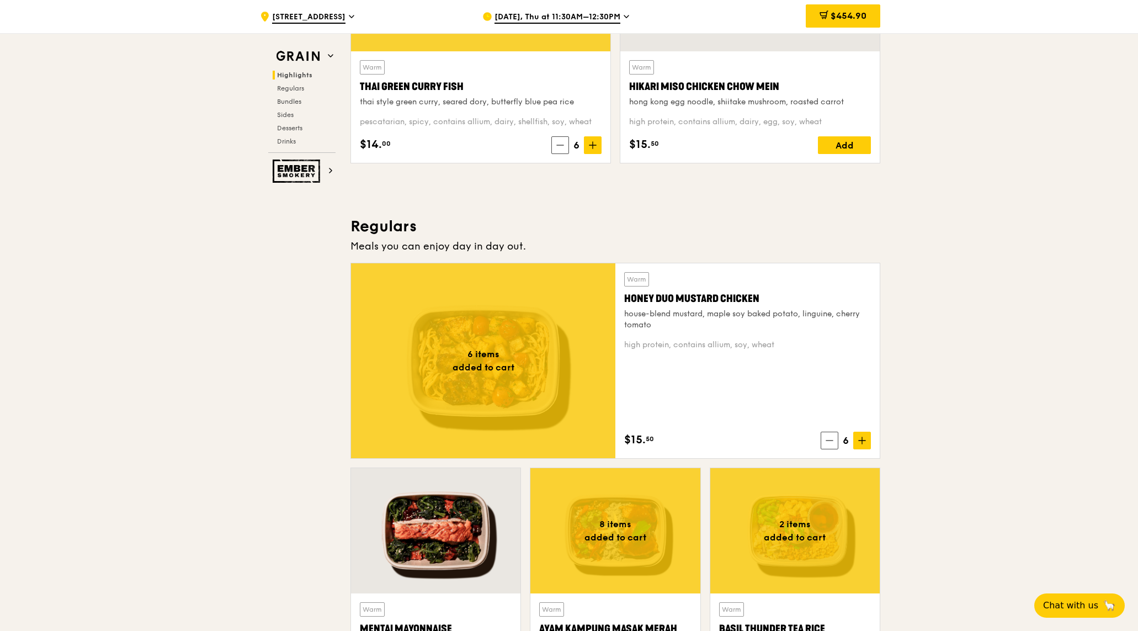
scroll to position [359, 0]
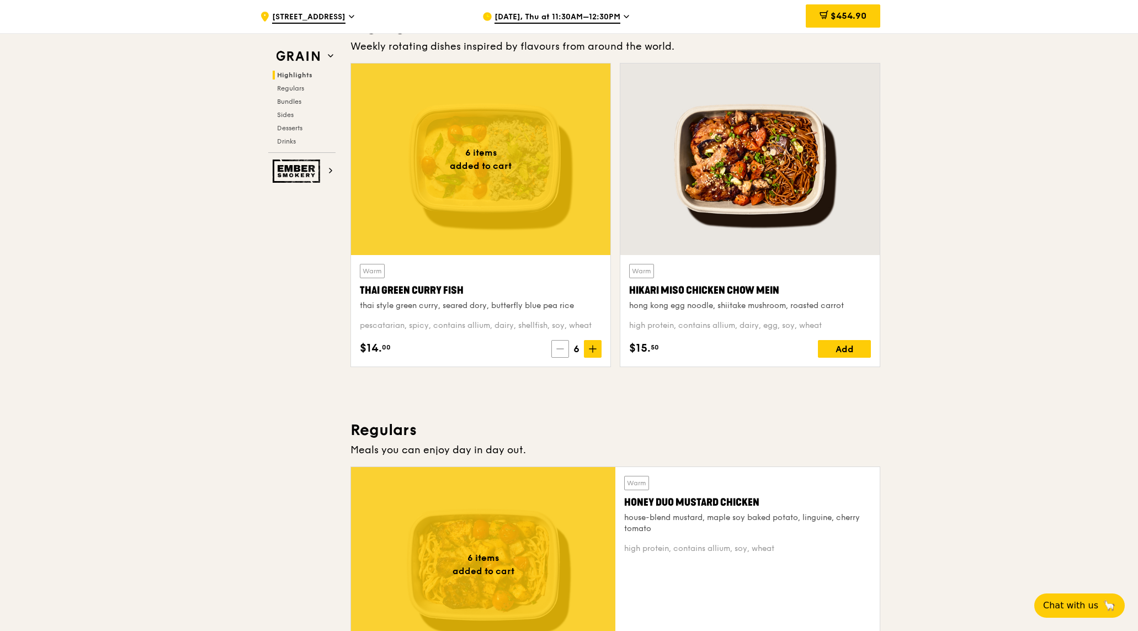
click at [560, 351] on icon at bounding box center [560, 349] width 8 height 8
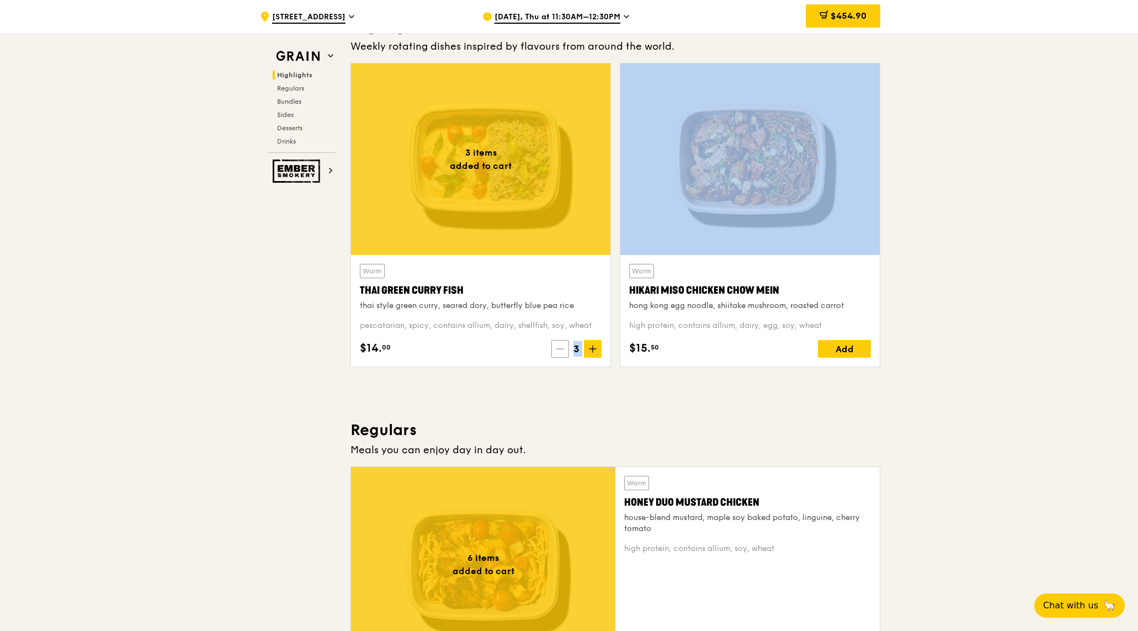
click at [560, 351] on icon at bounding box center [560, 349] width 8 height 8
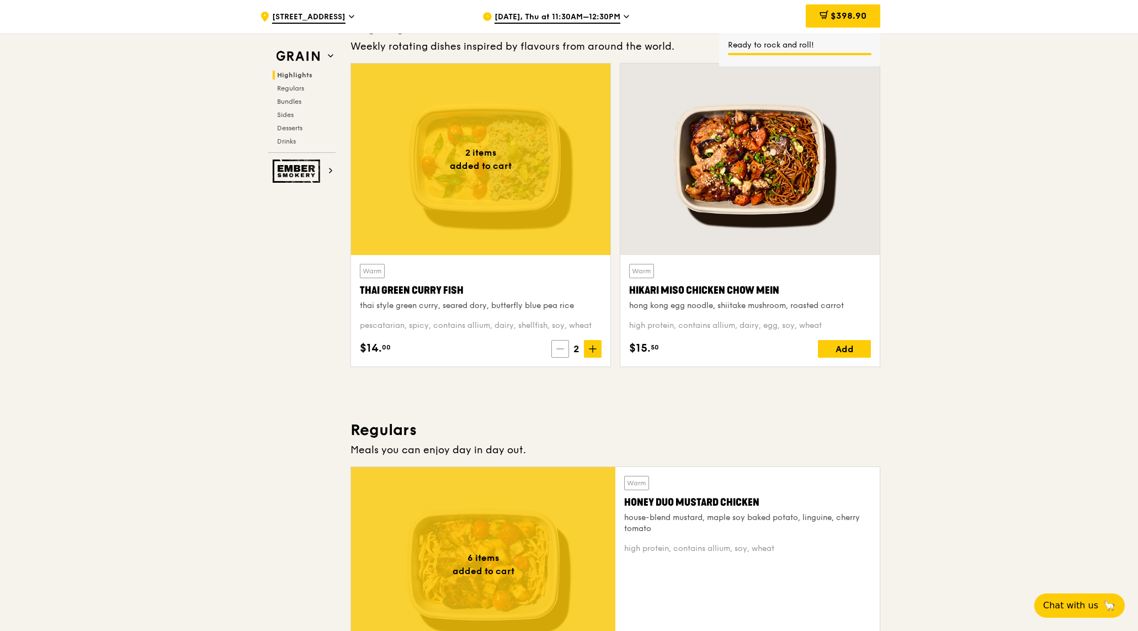
click at [560, 350] on icon at bounding box center [560, 349] width 8 height 8
click at [560, 350] on icon at bounding box center [562, 349] width 8 height 8
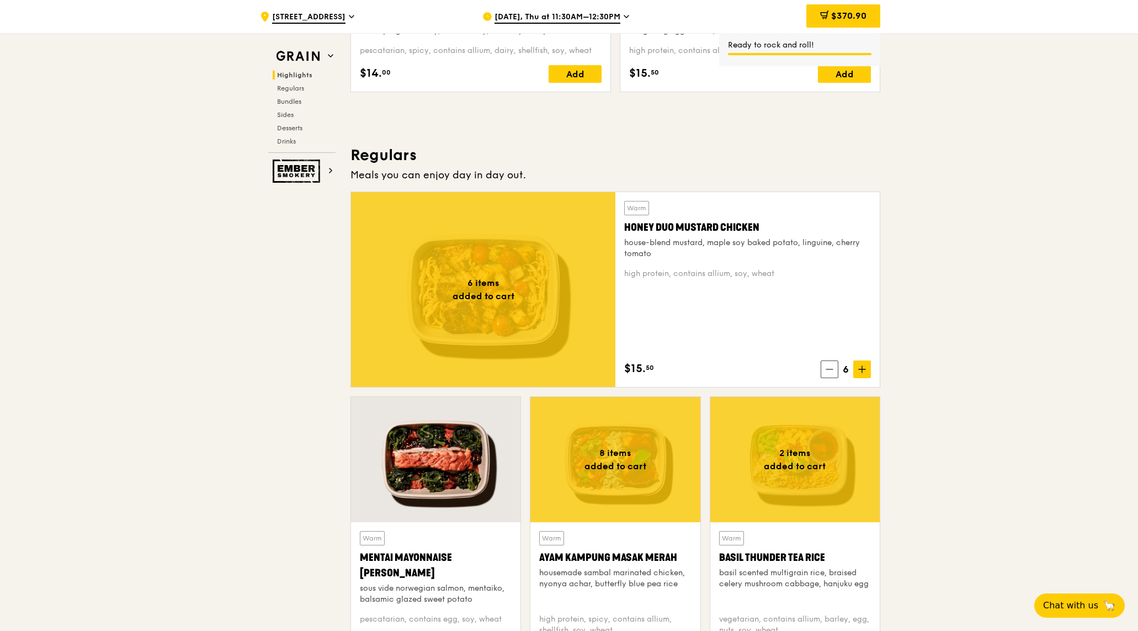
scroll to position [690, 0]
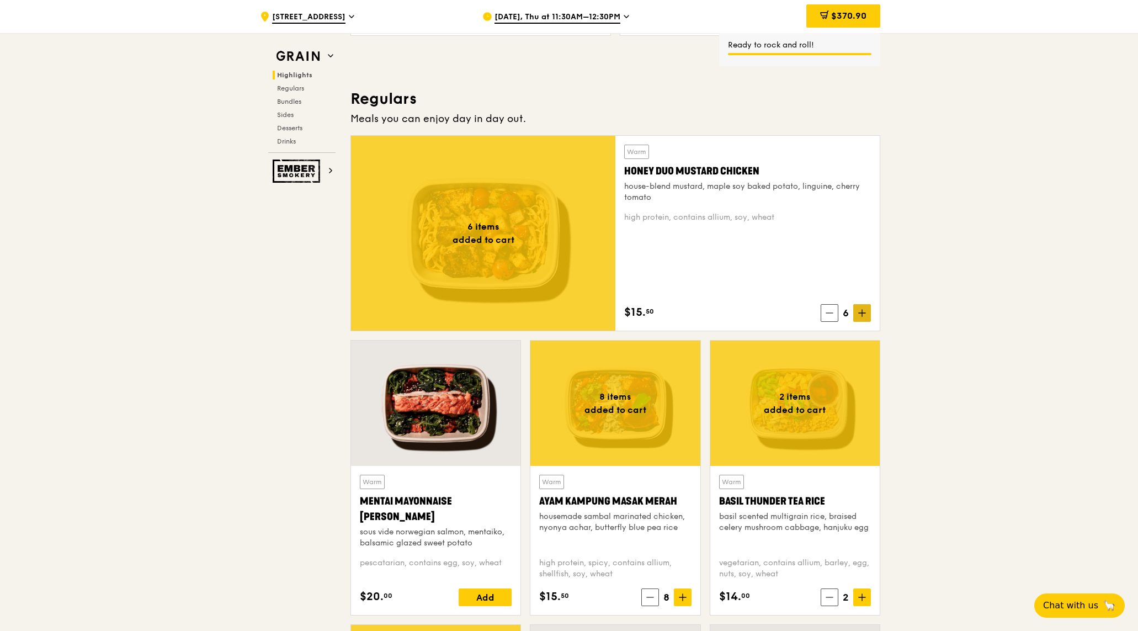
click at [864, 313] on icon at bounding box center [862, 313] width 7 height 0
click at [863, 313] on icon at bounding box center [862, 313] width 7 height 0
click at [831, 316] on icon at bounding box center [830, 313] width 8 height 8
click at [829, 315] on icon at bounding box center [830, 313] width 8 height 8
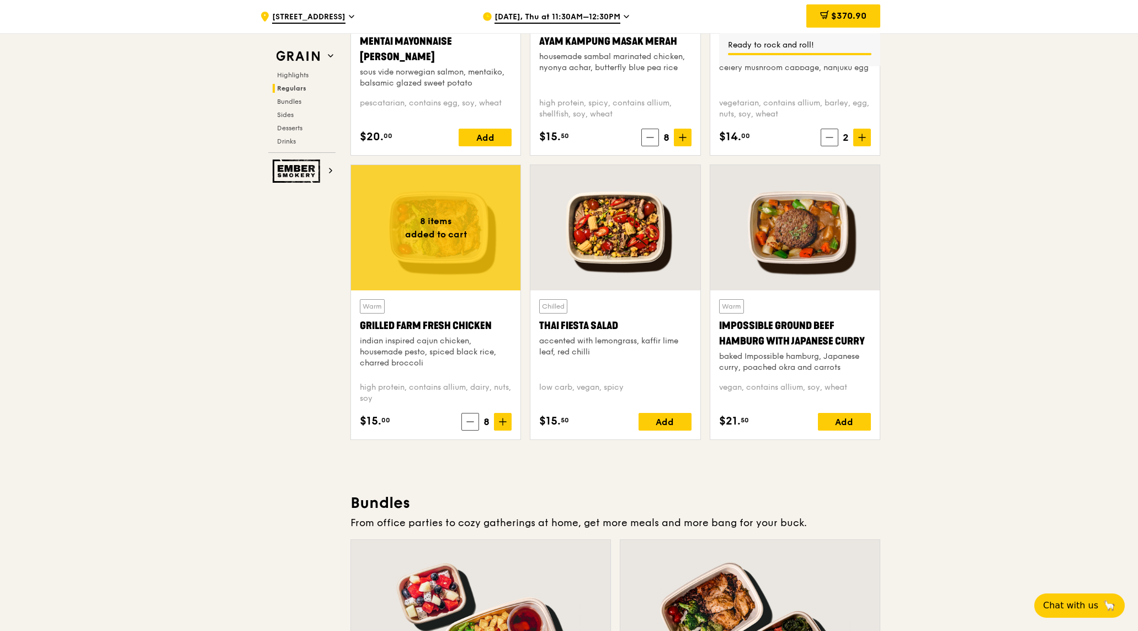
scroll to position [1239, 0]
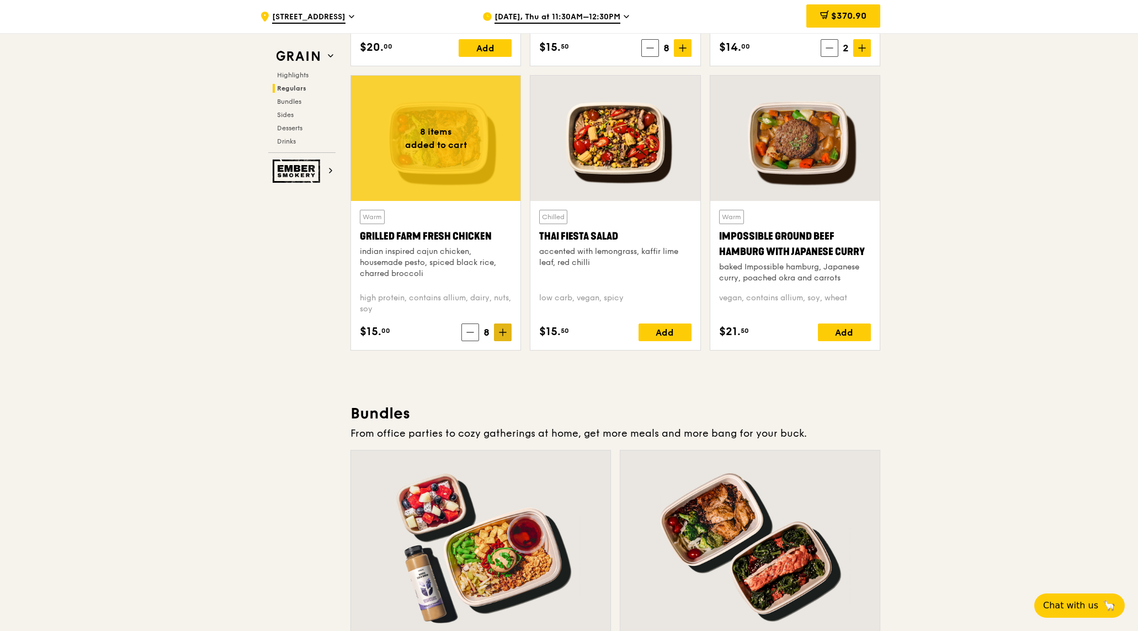
click at [504, 334] on icon at bounding box center [503, 332] width 8 height 8
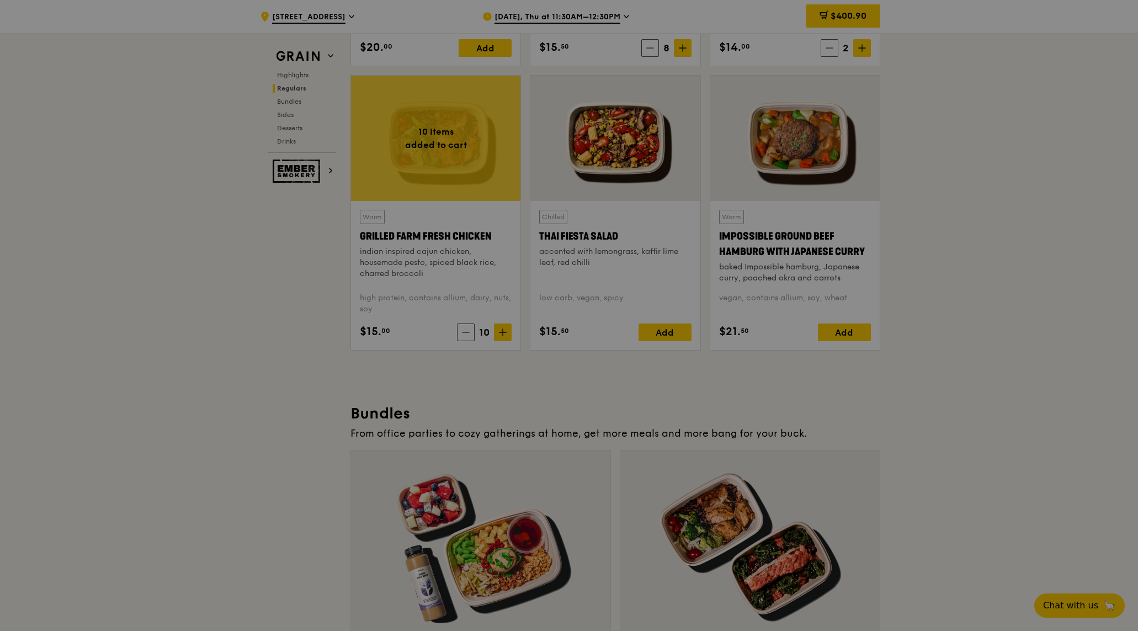
scroll to position [870, 0]
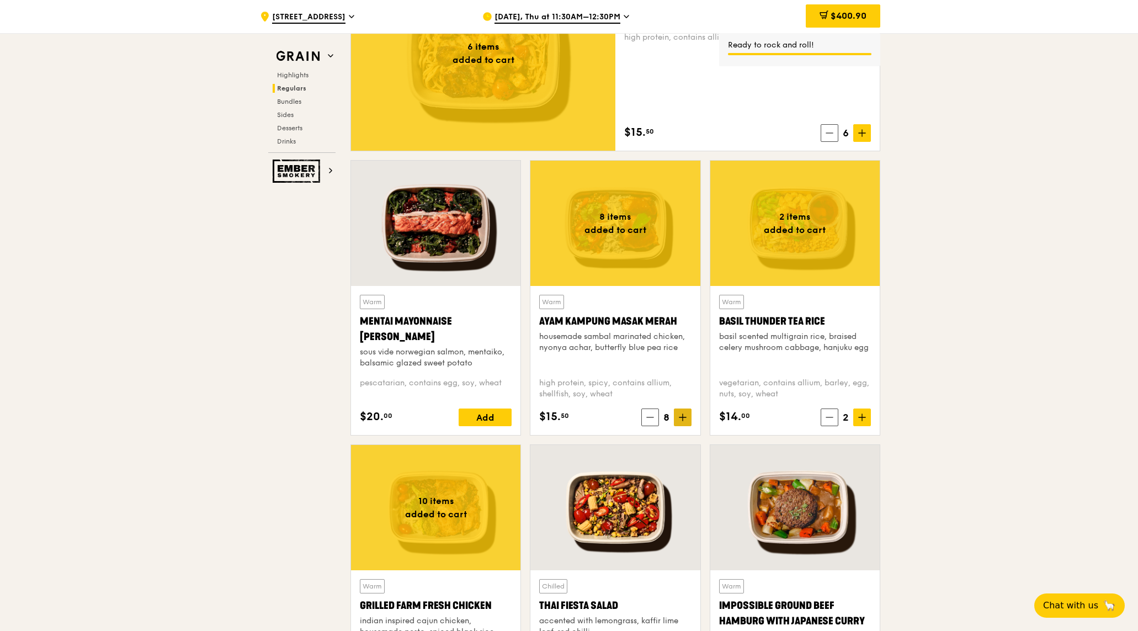
click at [684, 415] on icon at bounding box center [683, 417] width 8 height 8
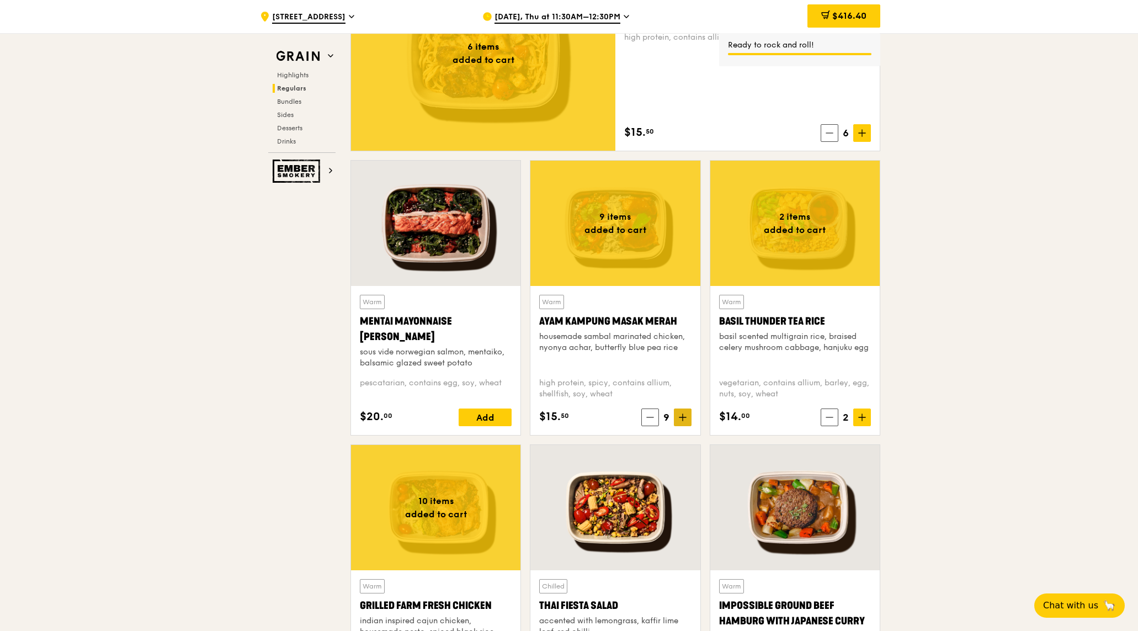
click at [683, 415] on icon at bounding box center [683, 417] width 0 height 7
click at [683, 414] on icon at bounding box center [683, 417] width 0 height 7
click at [683, 414] on icon at bounding box center [683, 417] width 8 height 8
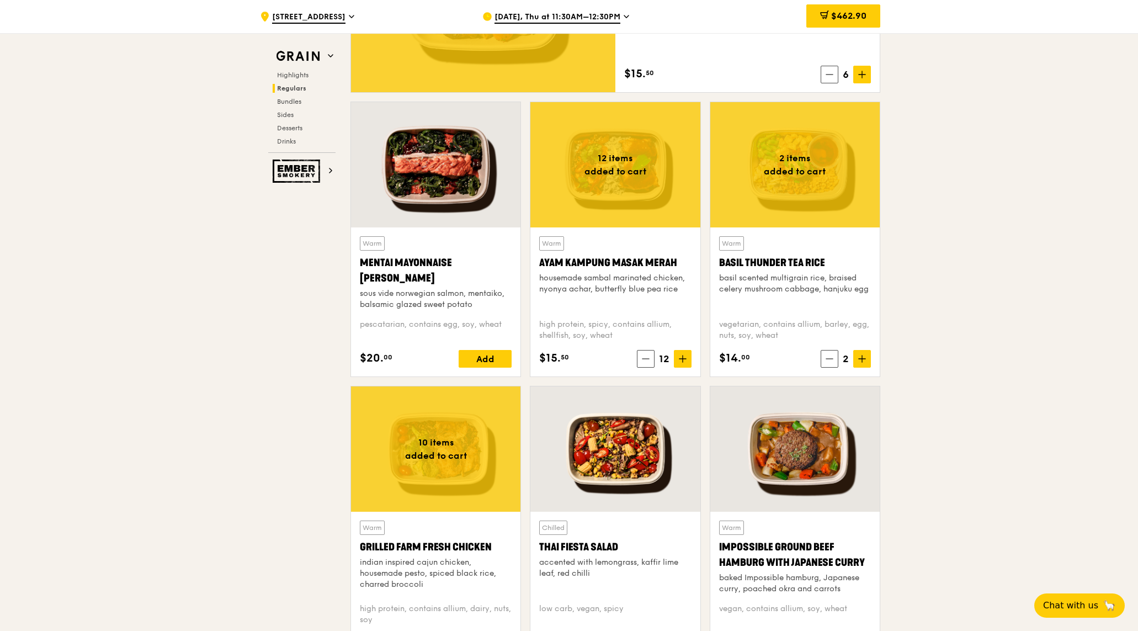
scroll to position [946, 0]
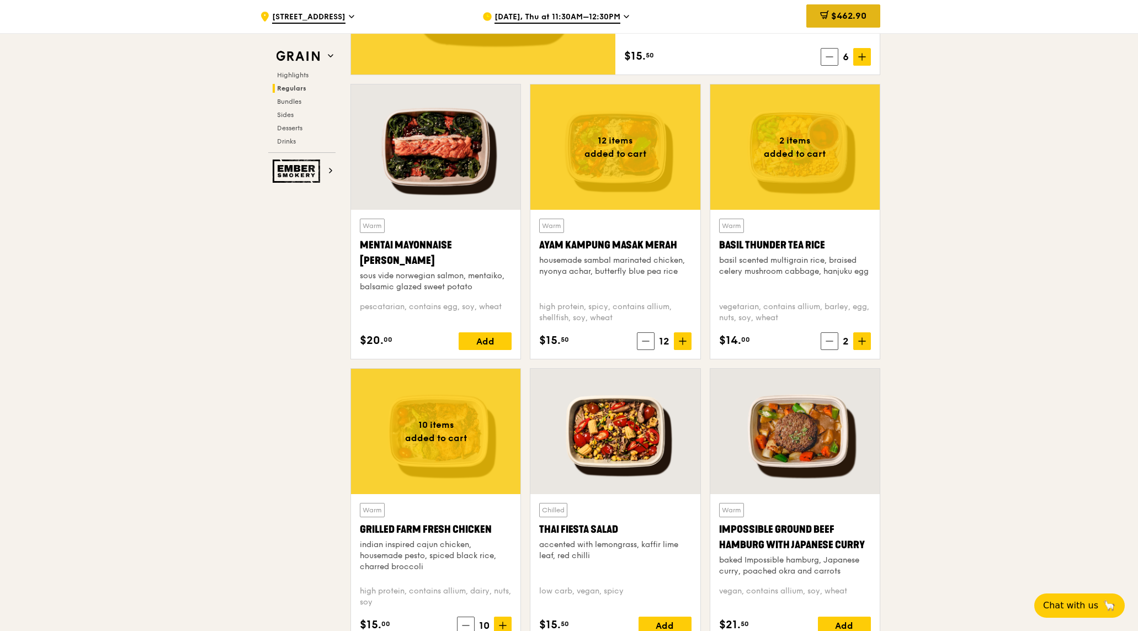
click at [835, 18] on span "$462.90" at bounding box center [848, 15] width 35 height 10
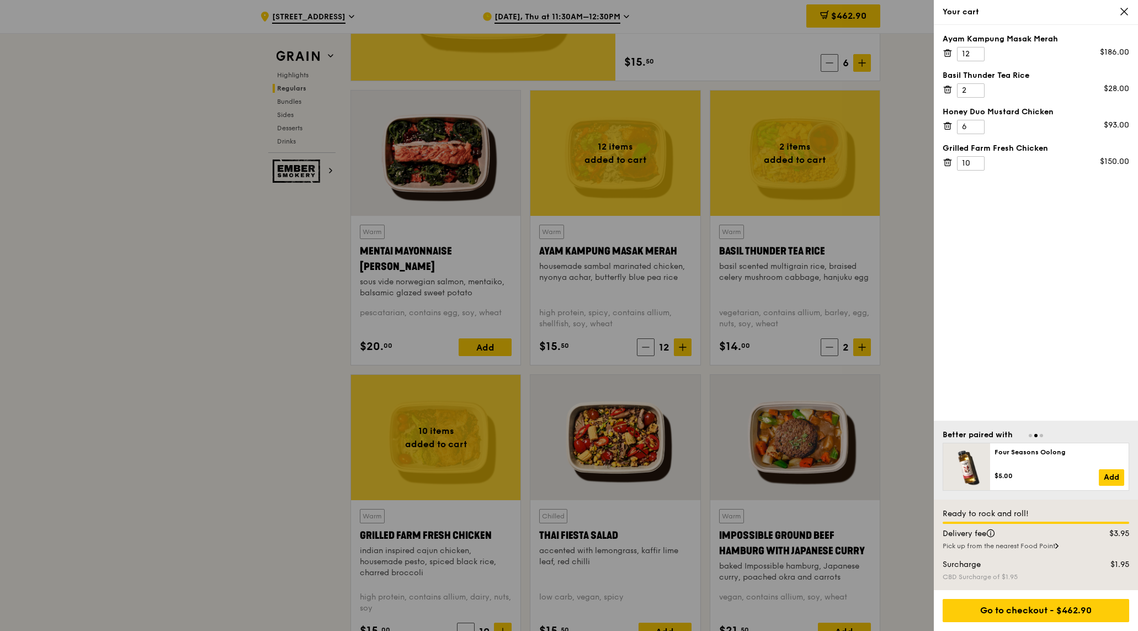
scroll to position [898, 0]
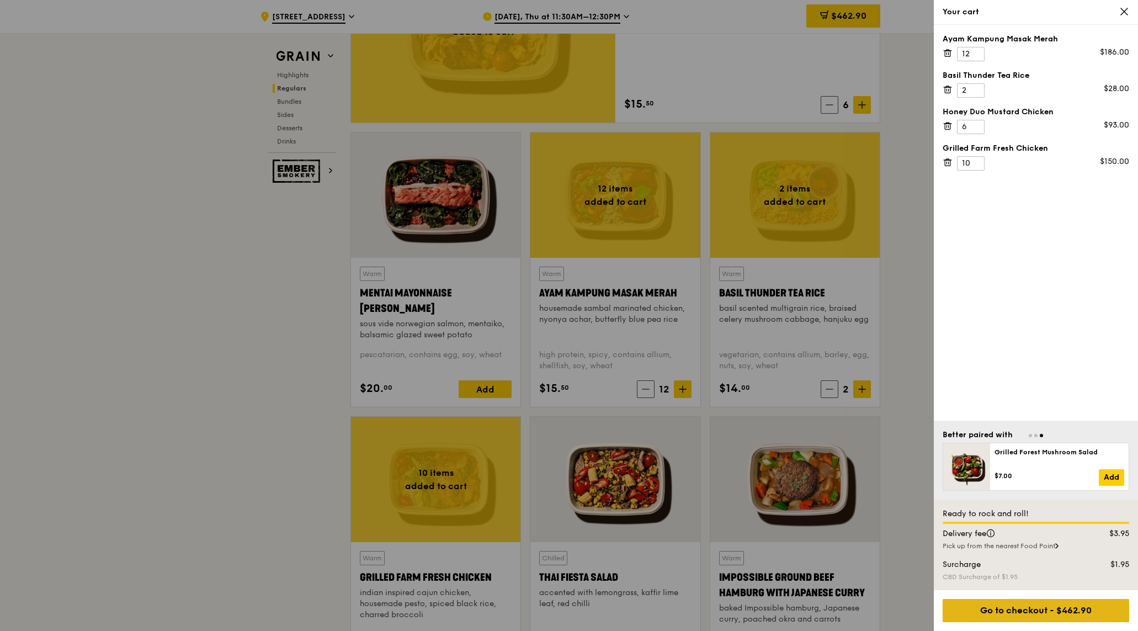
click at [1053, 615] on div "Go to checkout - $462.90" at bounding box center [1036, 610] width 187 height 23
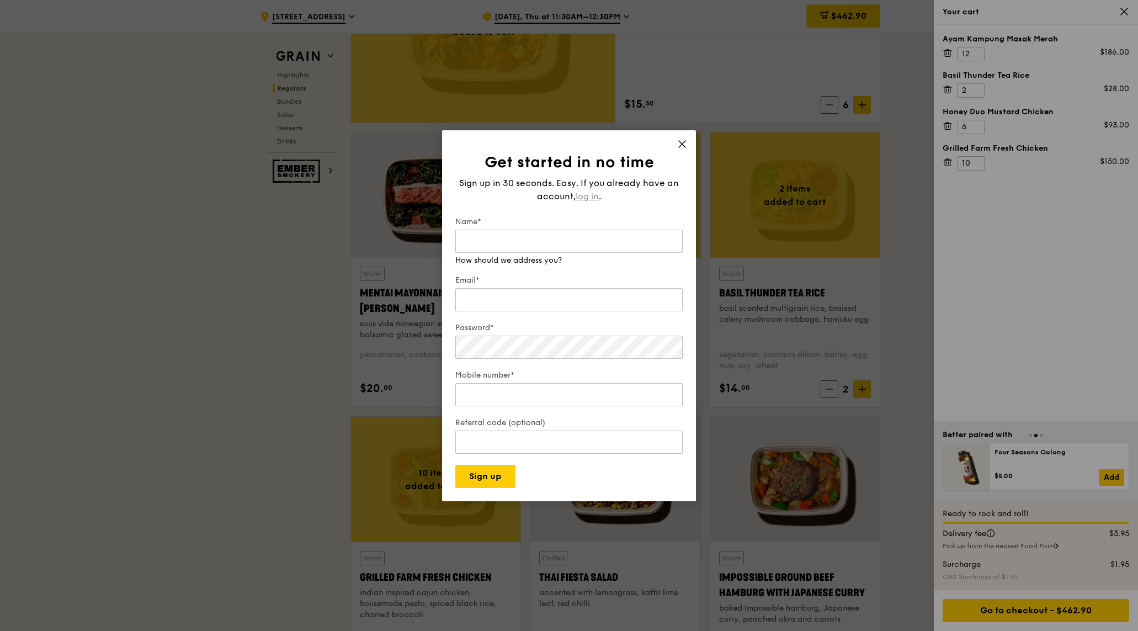
click at [590, 196] on span "log in" at bounding box center [587, 196] width 23 height 13
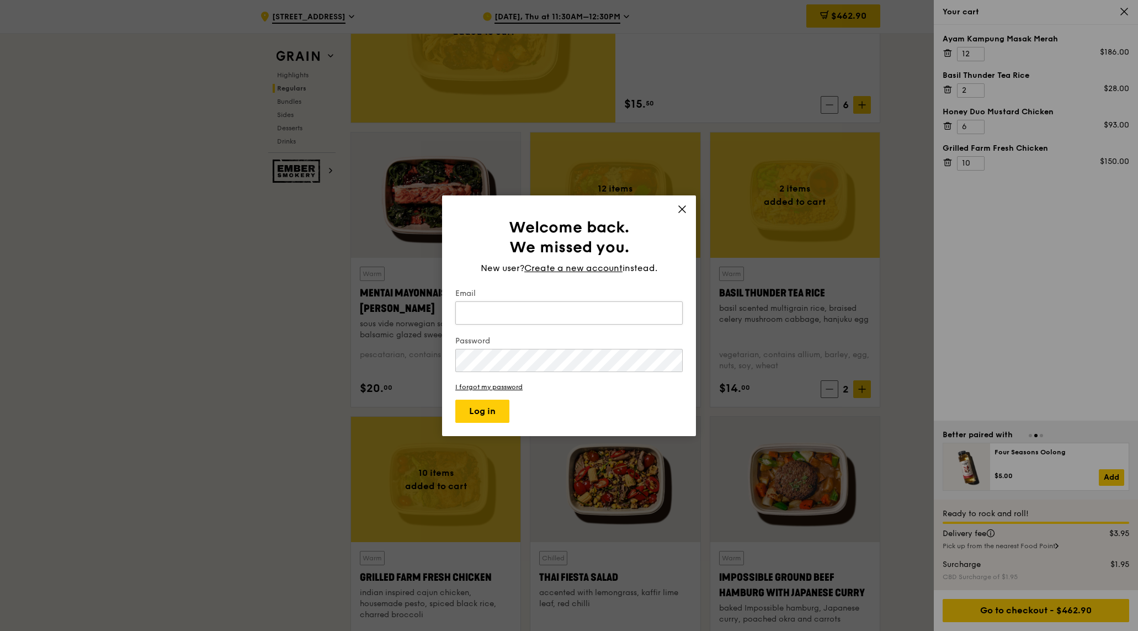
click at [515, 303] on input "Email" at bounding box center [568, 312] width 227 height 23
click at [486, 411] on button "Log in" at bounding box center [482, 411] width 54 height 23
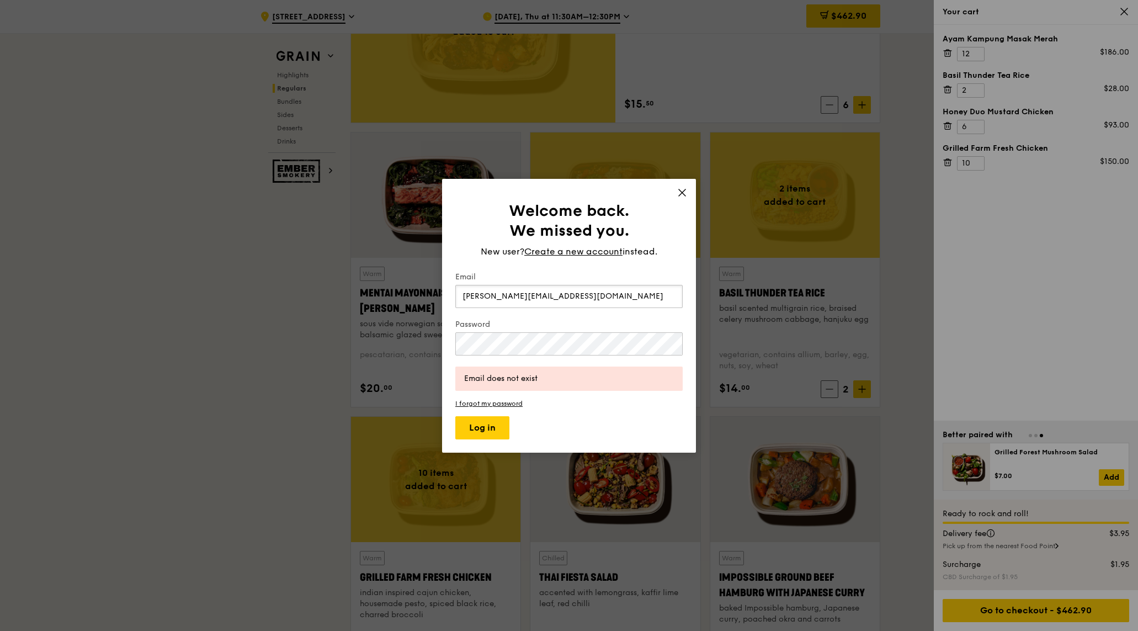
drag, startPoint x: 579, startPoint y: 296, endPoint x: 403, endPoint y: 288, distance: 176.8
click at [403, 288] on div "Welcome back. We missed you. New user? Create a new account instead. Email [PER…" at bounding box center [569, 315] width 1138 height 631
type input "[EMAIL_ADDRESS][DOMAIN_NAME]"
click at [370, 338] on div "Welcome back. We missed you. New user? Create a new account instead. Email [EMA…" at bounding box center [569, 315] width 1138 height 631
click at [473, 434] on button "Log in" at bounding box center [482, 427] width 54 height 23
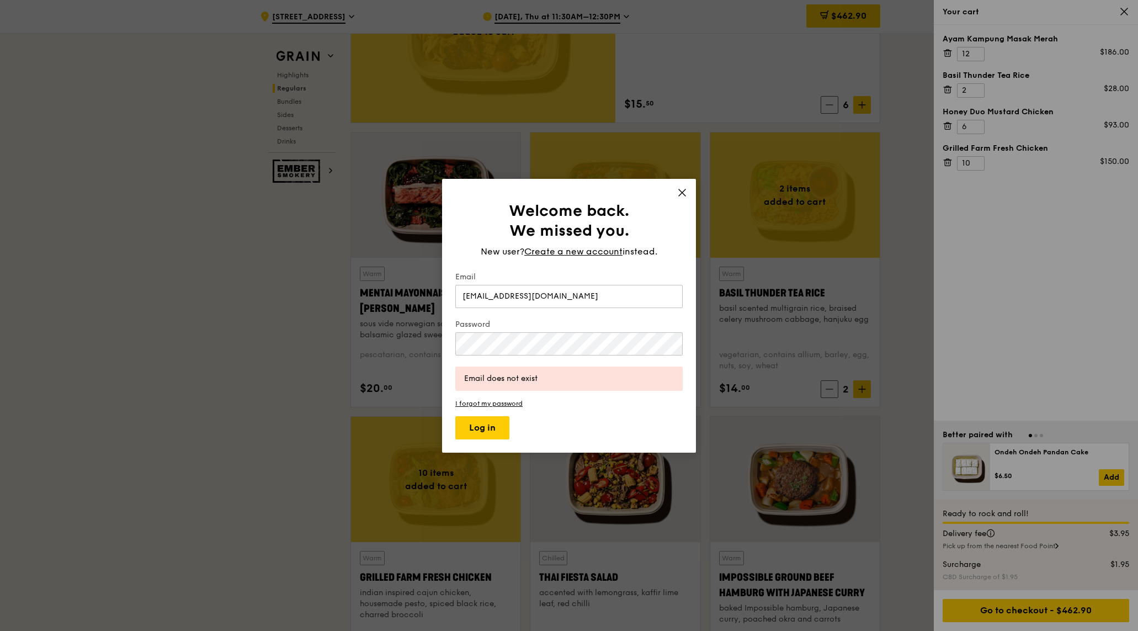
click at [685, 190] on icon at bounding box center [682, 193] width 10 height 10
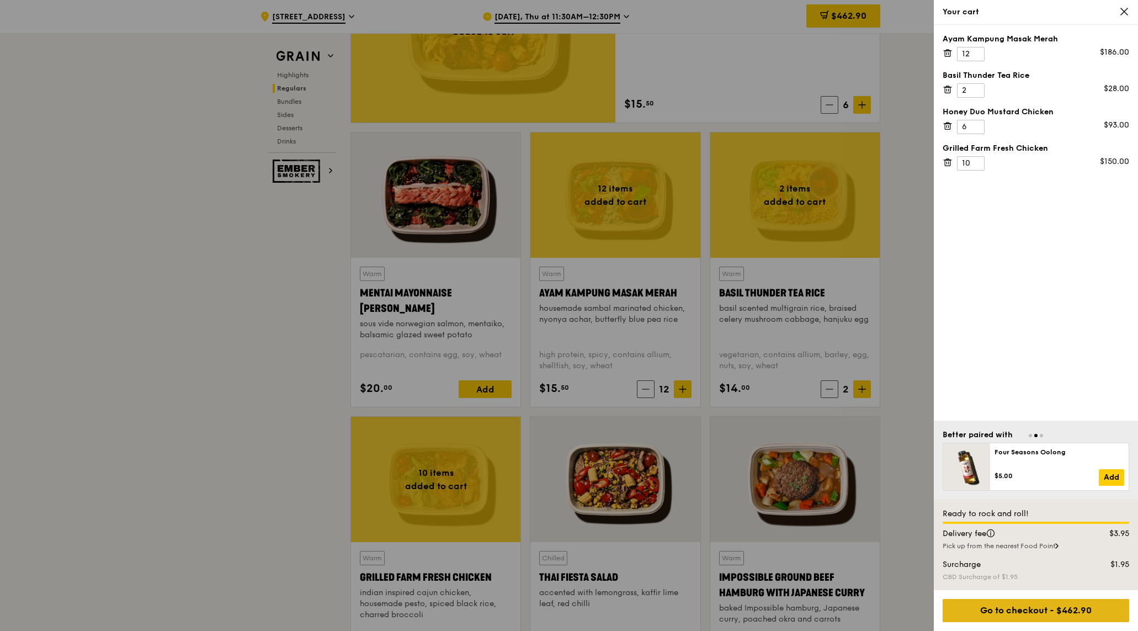
click at [1088, 611] on div "Go to checkout - $462.90" at bounding box center [1036, 610] width 187 height 23
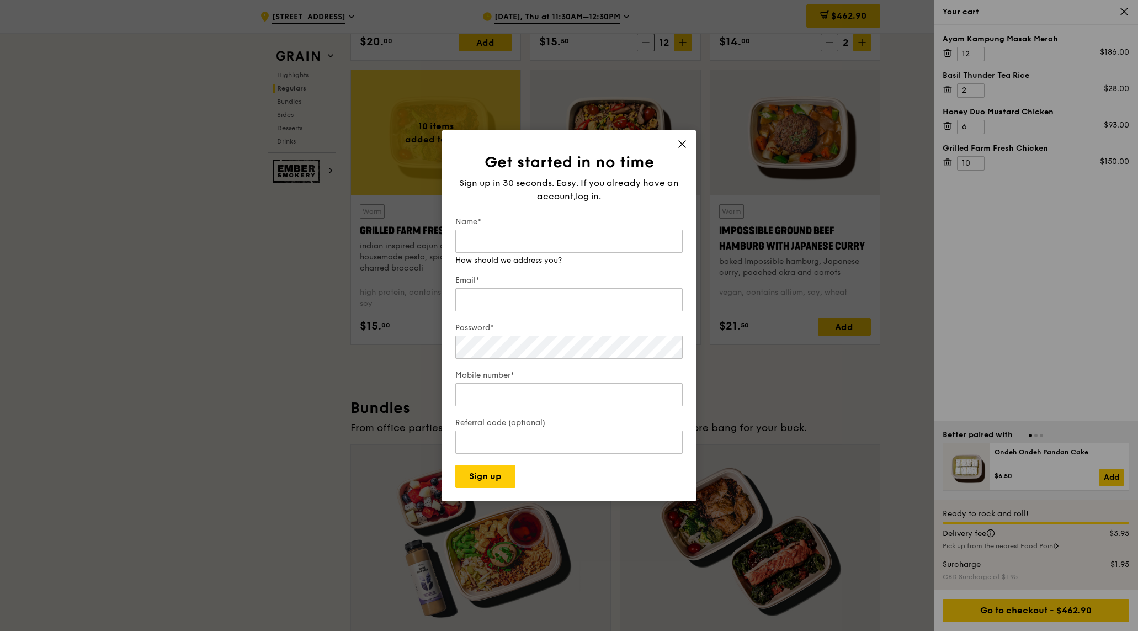
scroll to position [1372, 0]
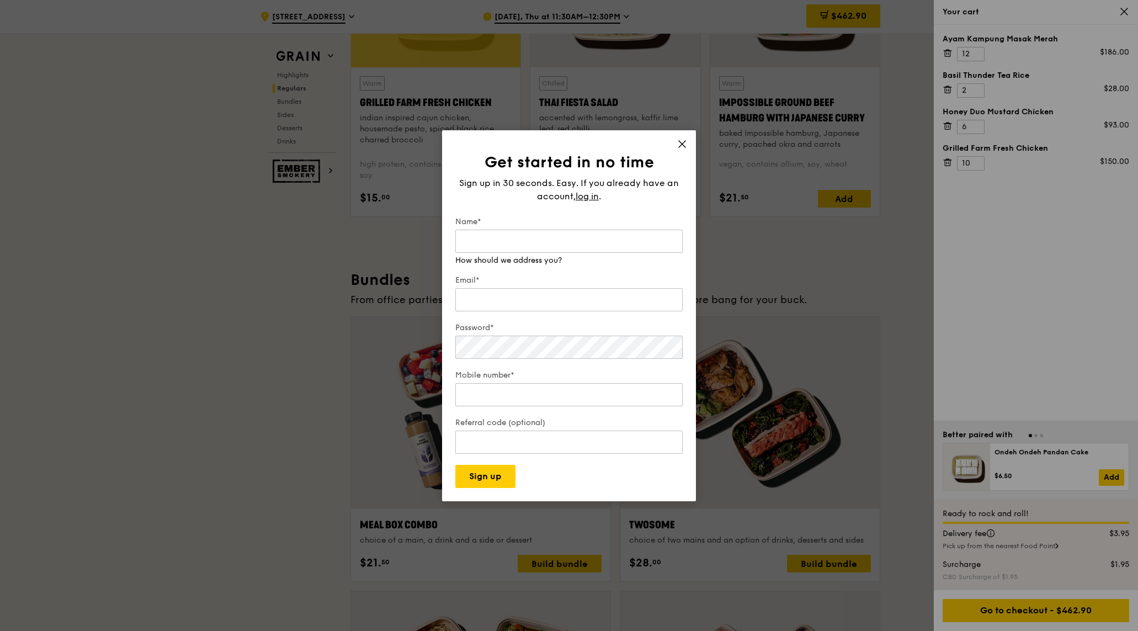
click at [685, 144] on icon at bounding box center [682, 144] width 10 height 10
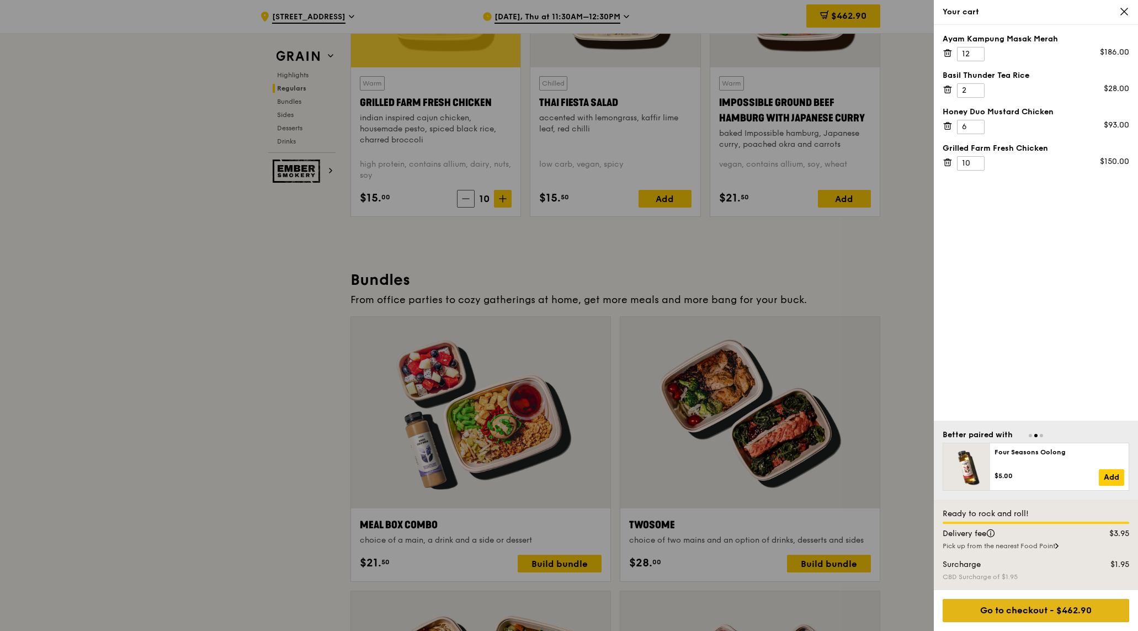
click at [1051, 609] on div "Go to checkout - $462.90" at bounding box center [1036, 610] width 187 height 23
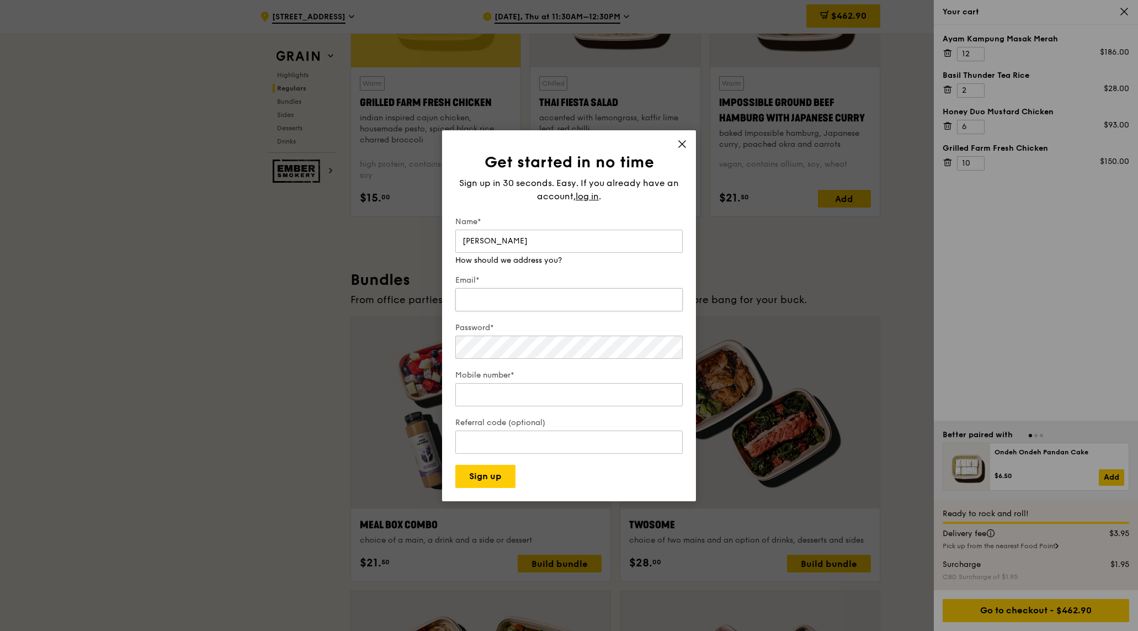
type input "[PERSON_NAME]"
click at [564, 302] on div "Email* We will send your receipt to this email" at bounding box center [568, 289] width 227 height 50
type input "[PERSON_NAME][EMAIL_ADDRESS][DOMAIN_NAME]"
click at [516, 348] on div "Password* Make that at least six characters" at bounding box center [568, 336] width 227 height 50
click at [510, 394] on input "Mobile number*" at bounding box center [568, 383] width 227 height 23
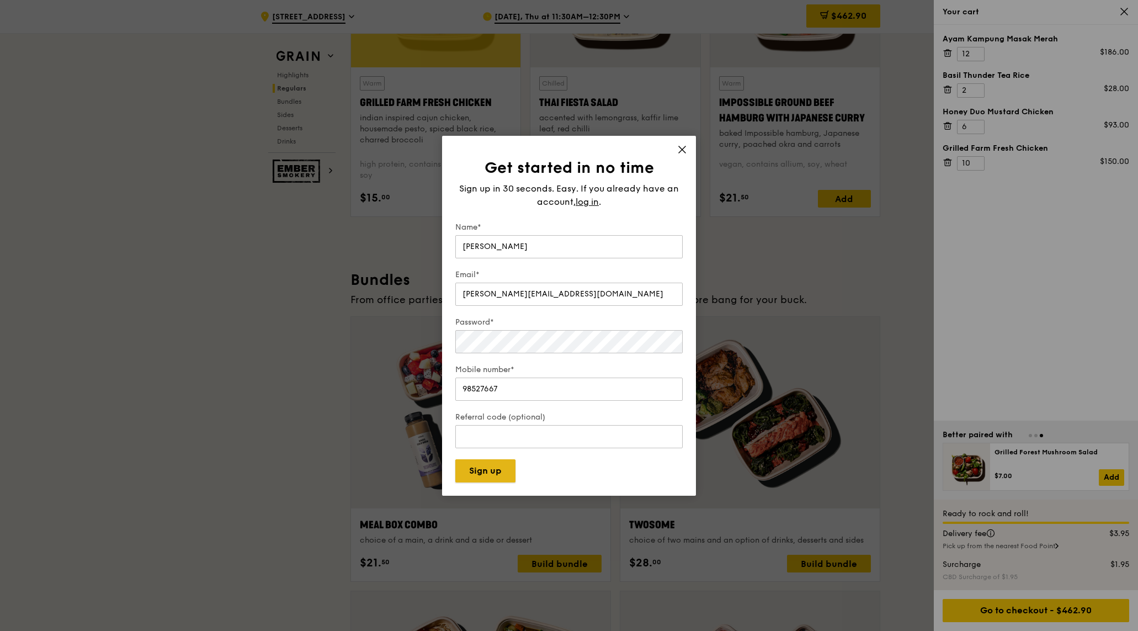
click at [481, 475] on button "Sign up" at bounding box center [485, 470] width 60 height 23
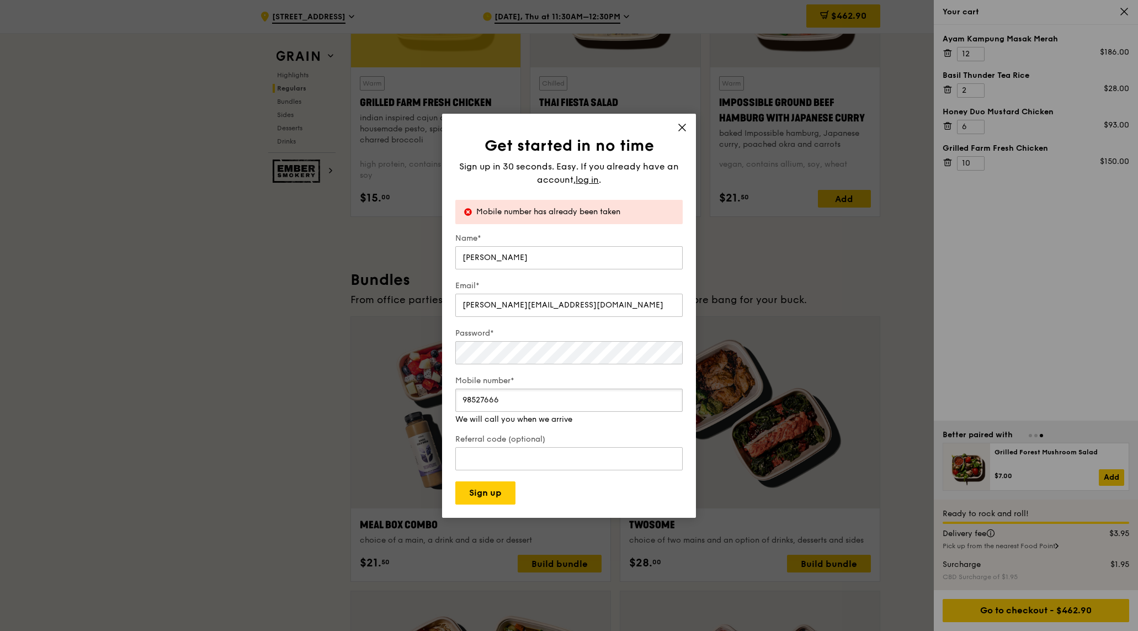
type input "98527666"
click at [671, 403] on input "98527666" at bounding box center [568, 400] width 227 height 23
click at [520, 398] on input "98527666" at bounding box center [568, 400] width 227 height 23
drag, startPoint x: 513, startPoint y: 398, endPoint x: 412, endPoint y: 400, distance: 101.0
click at [412, 400] on div "Get started in no time Sign up in 30 seconds. Easy. If you already have an acco…" at bounding box center [569, 315] width 1138 height 631
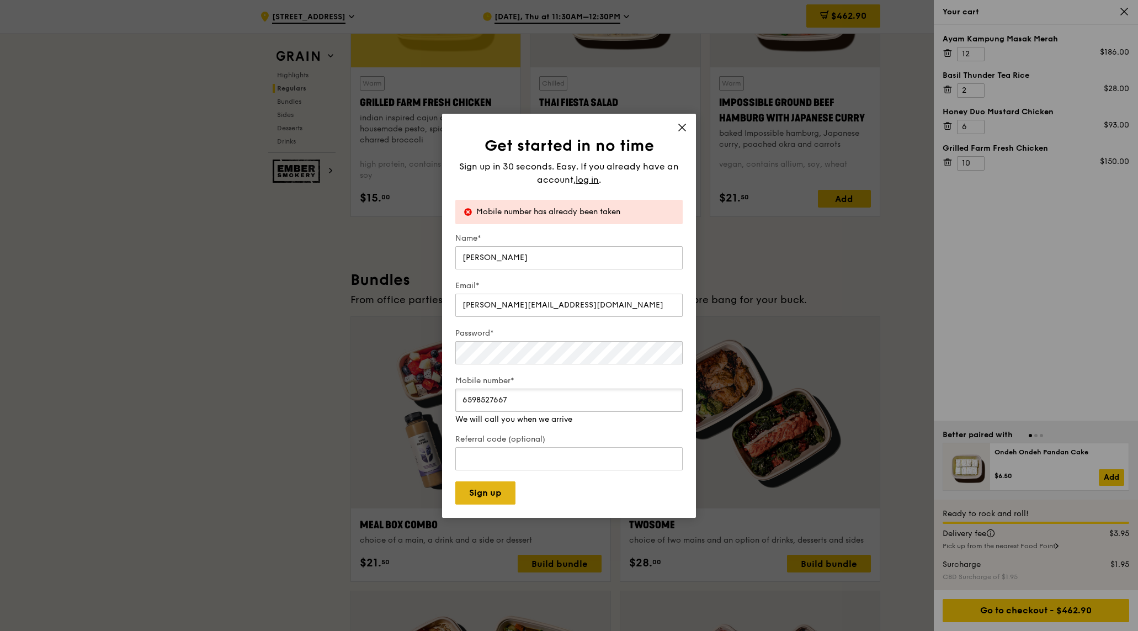
type input "6598527667"
click at [492, 492] on button "Sign up" at bounding box center [485, 492] width 60 height 23
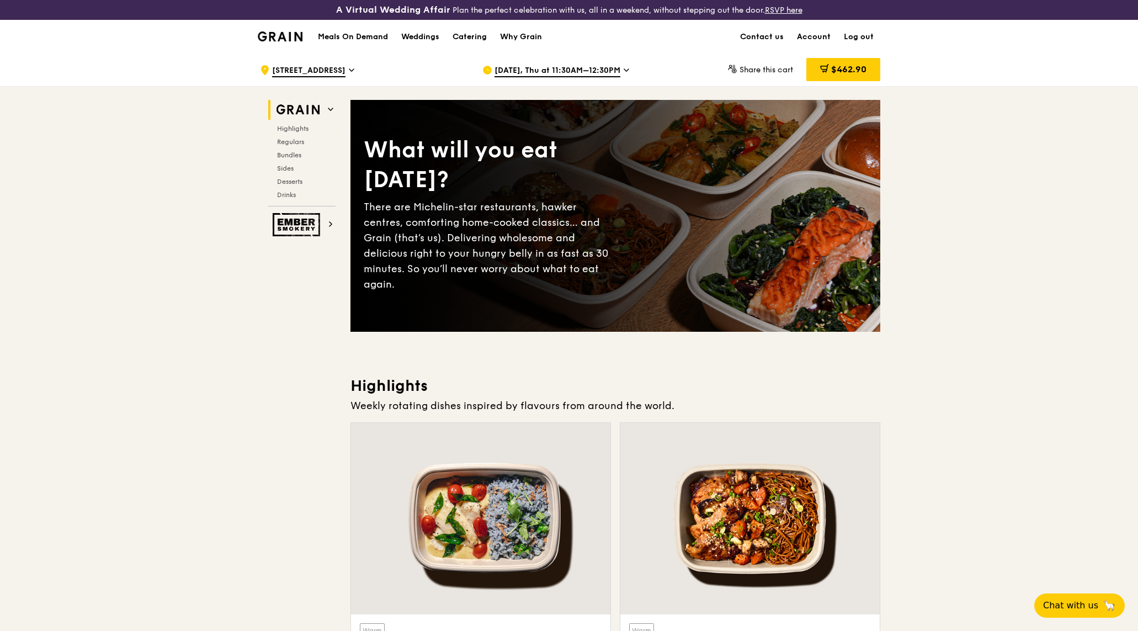
drag, startPoint x: 823, startPoint y: 70, endPoint x: 816, endPoint y: 70, distance: 6.6
click at [822, 70] on icon at bounding box center [824, 68] width 9 height 9
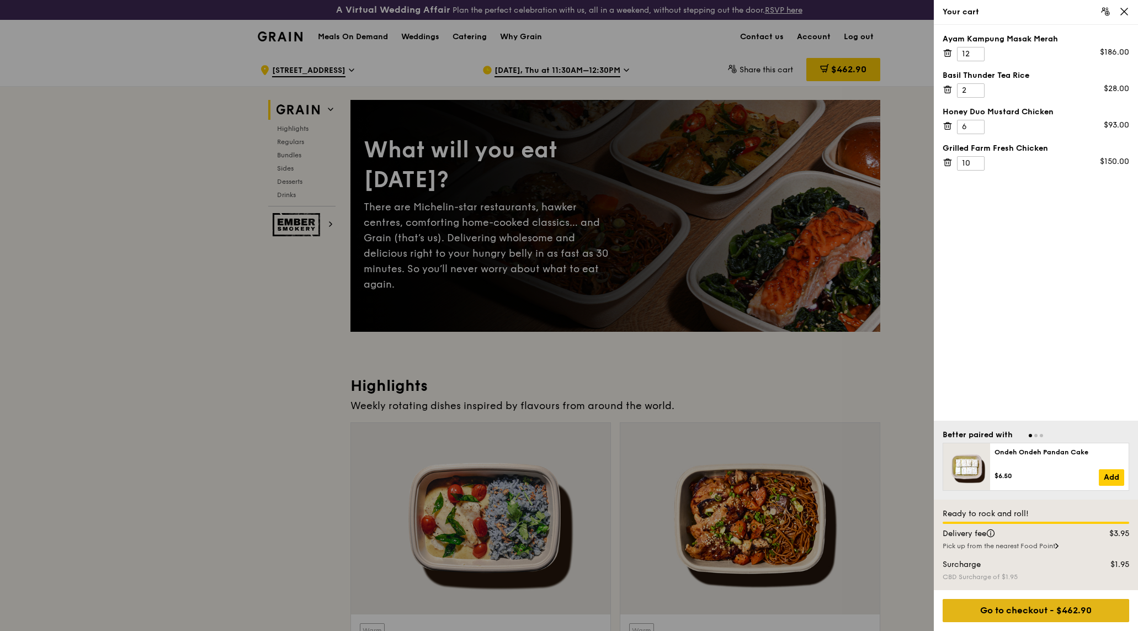
click at [1074, 615] on div "Go to checkout - $462.90" at bounding box center [1036, 610] width 187 height 23
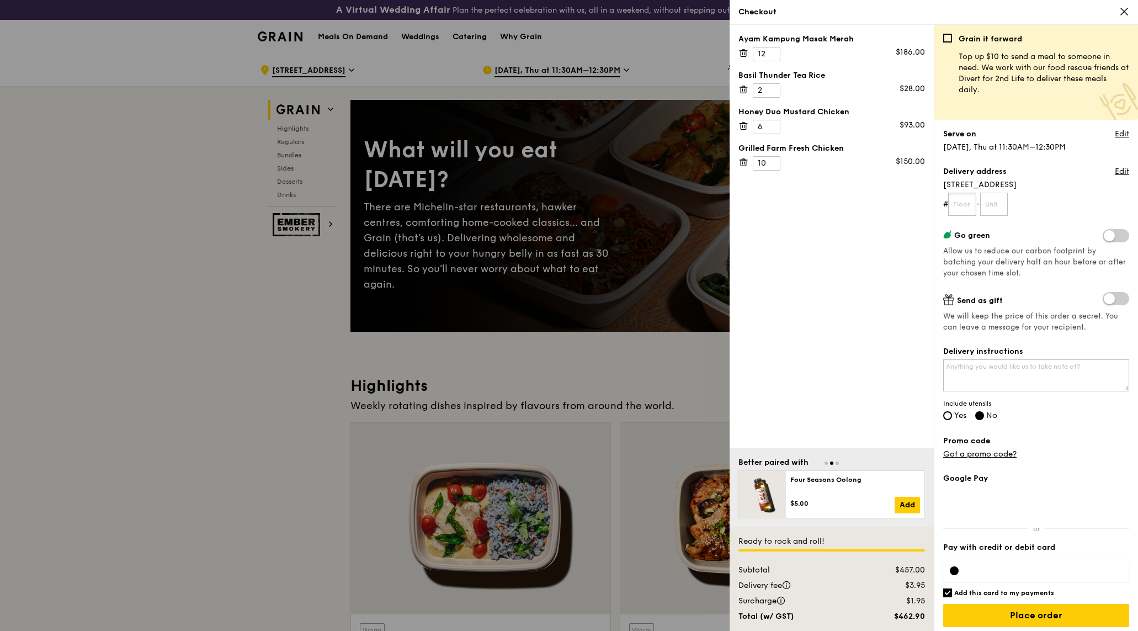
click at [965, 206] on input "text" at bounding box center [962, 204] width 28 height 23
type input "14"
click at [1002, 204] on input "text" at bounding box center [994, 204] width 28 height 23
type input "01"
click at [998, 368] on textarea "Delivery instructions" at bounding box center [1036, 375] width 186 height 32
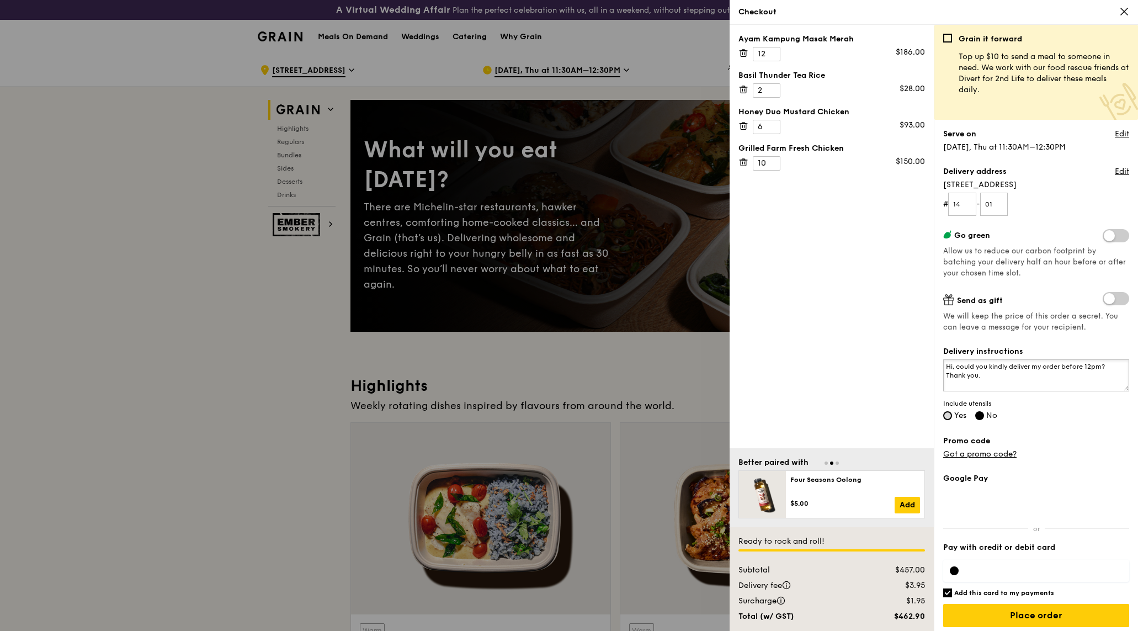
type textarea "Hi, could you kindly deliver my order before 12pm? Thank you."
click at [945, 416] on input "Yes" at bounding box center [947, 415] width 9 height 9
radio input "true"
radio input "false"
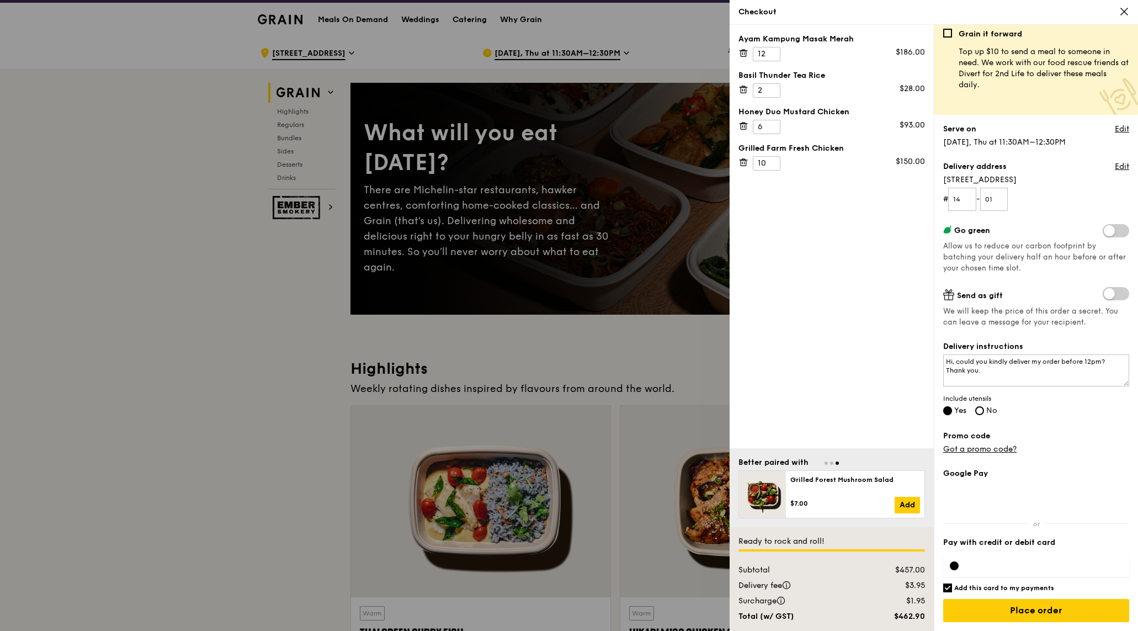
scroll to position [18, 0]
click at [1045, 614] on input "Place order" at bounding box center [1036, 610] width 186 height 23
